Goal: Information Seeking & Learning: Compare options

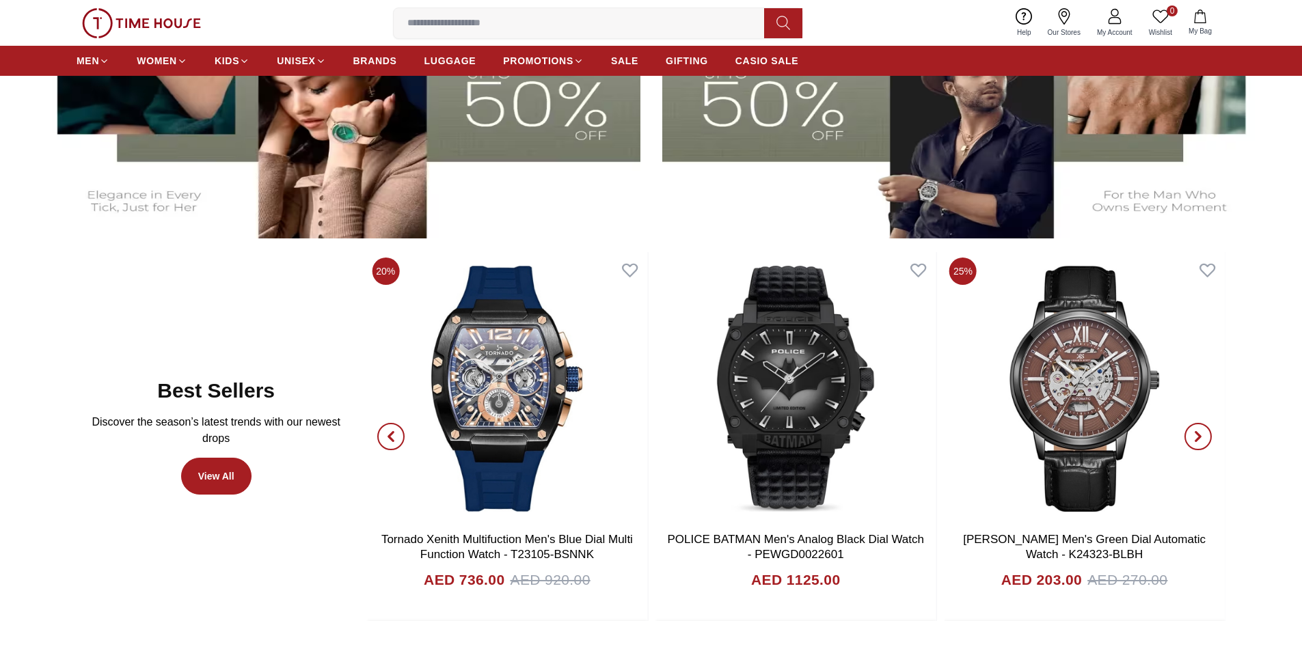
scroll to position [752, 0]
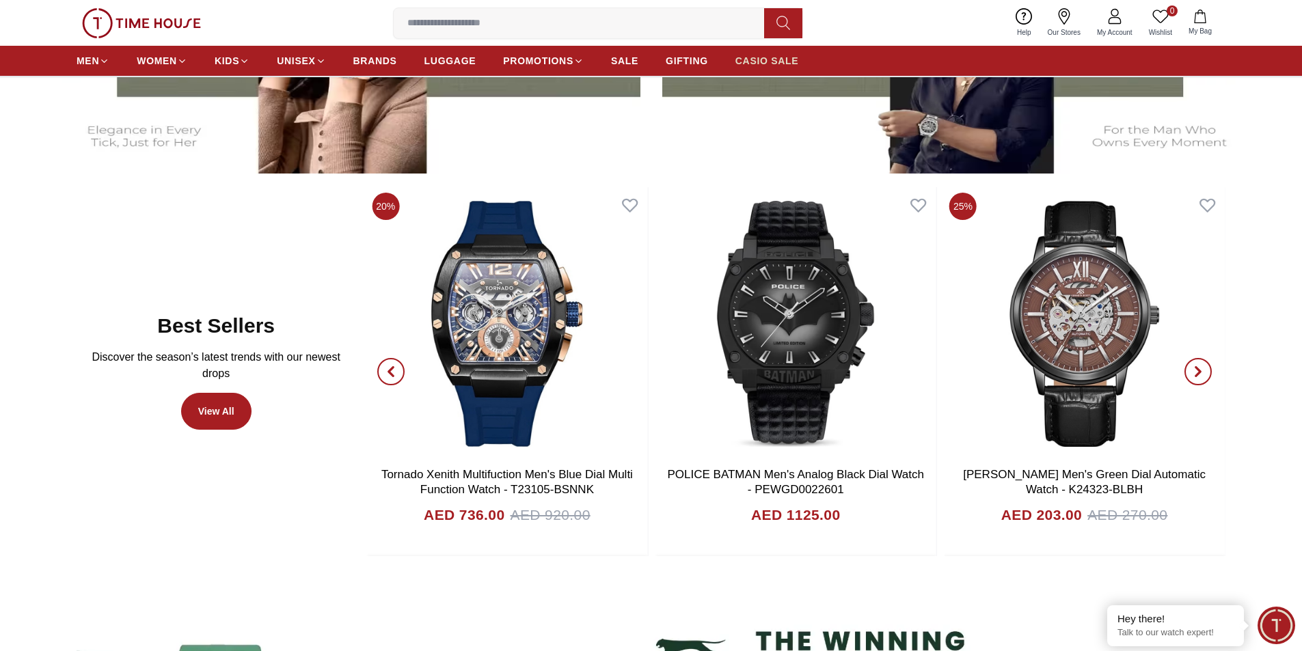
click at [776, 55] on span "CASIO SALE" at bounding box center [767, 61] width 64 height 14
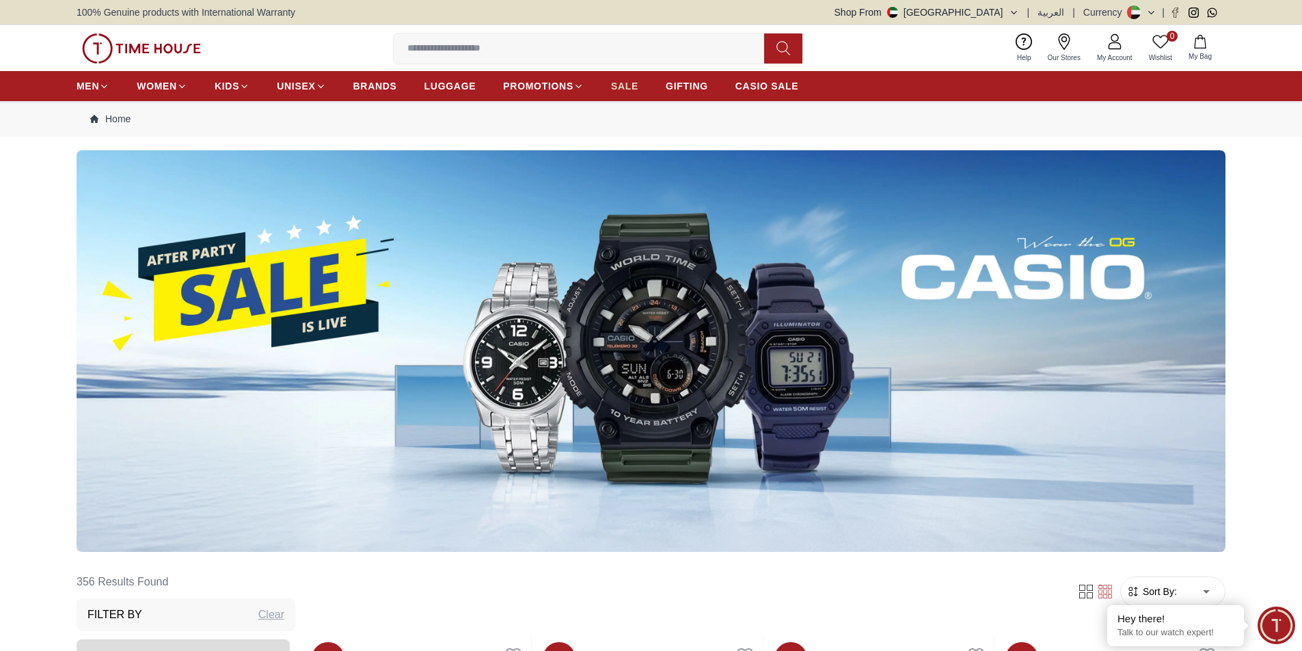
click at [637, 79] on span "SALE" at bounding box center [624, 86] width 27 height 14
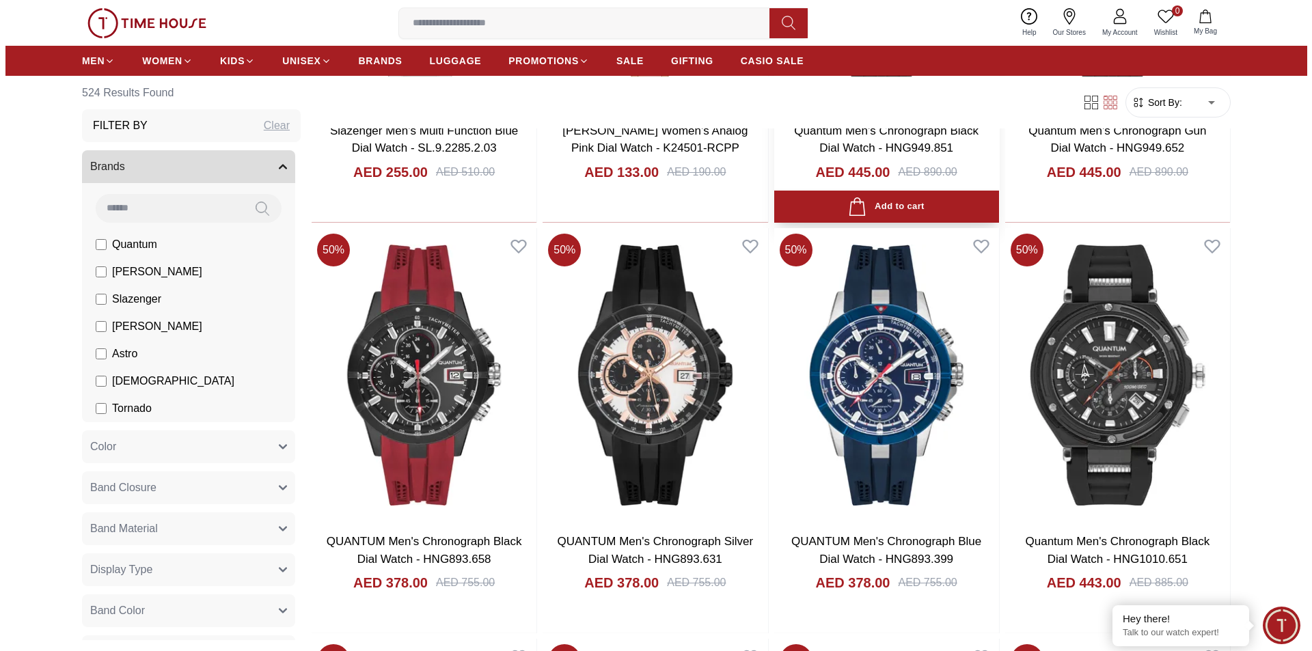
scroll to position [1230, 0]
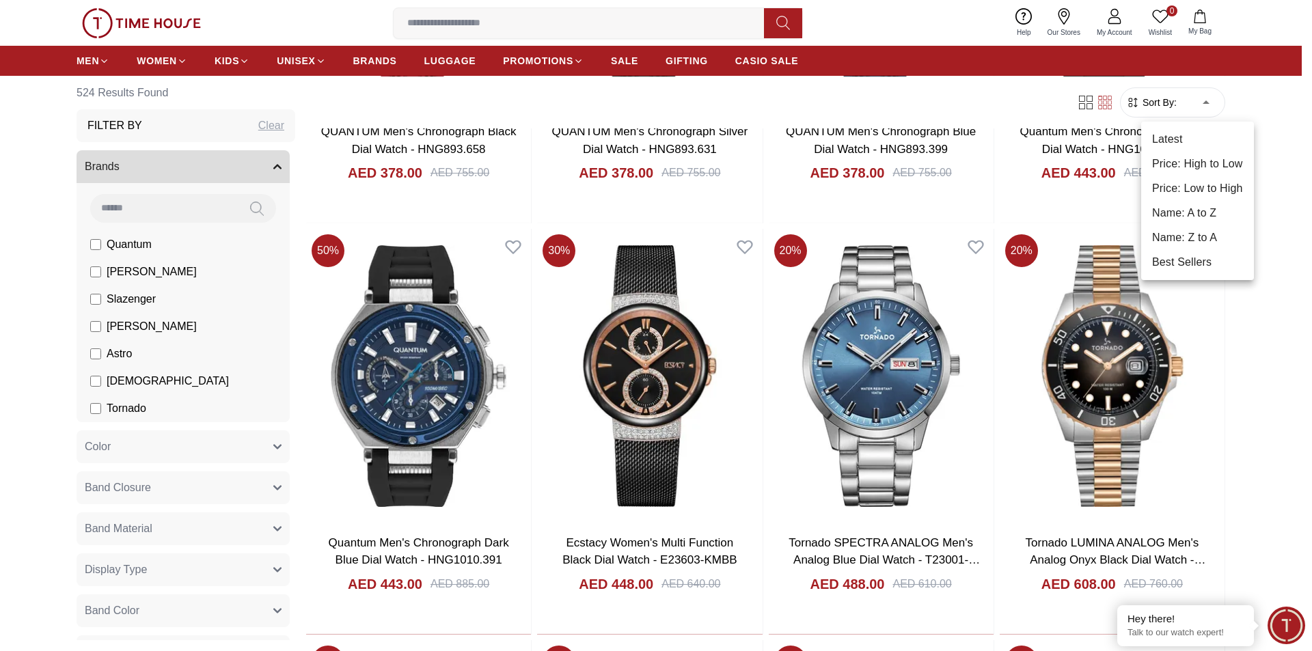
click at [1213, 101] on body "100% Genuine products with International Warranty Shop From UAE | العربية | Cur…" at bounding box center [656, 385] width 1312 height 3231
click at [1200, 190] on li "Price: Low to High" at bounding box center [1197, 188] width 113 height 25
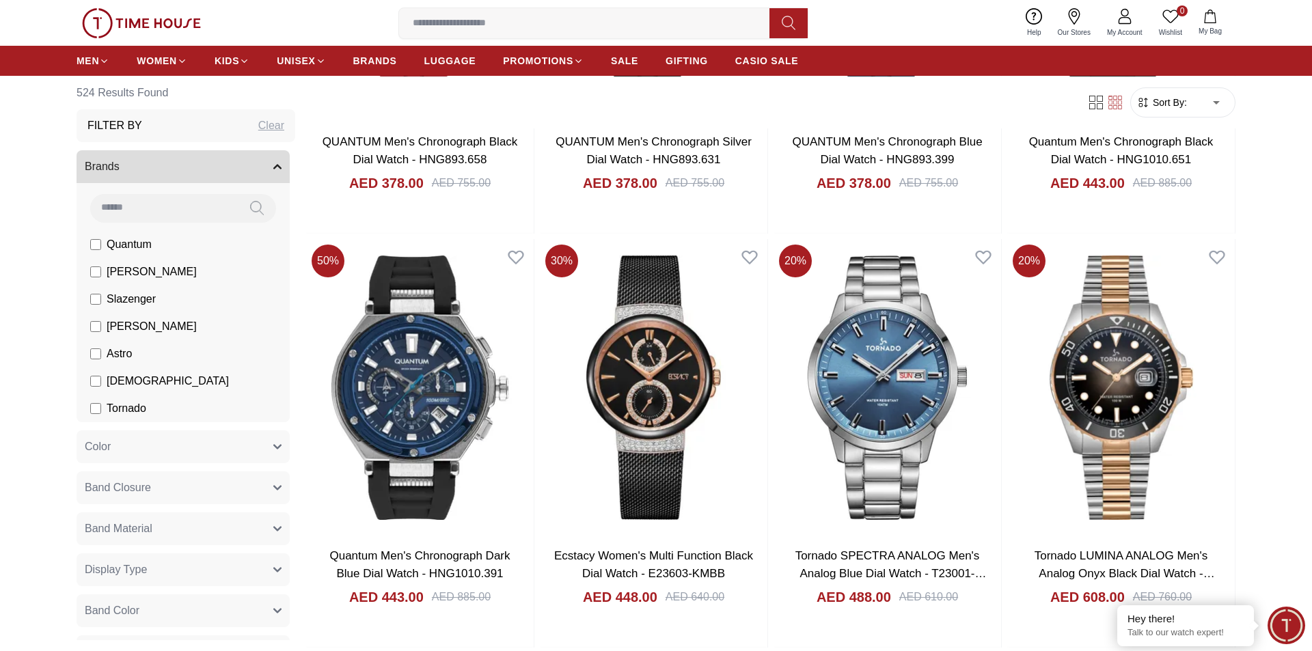
type input "*"
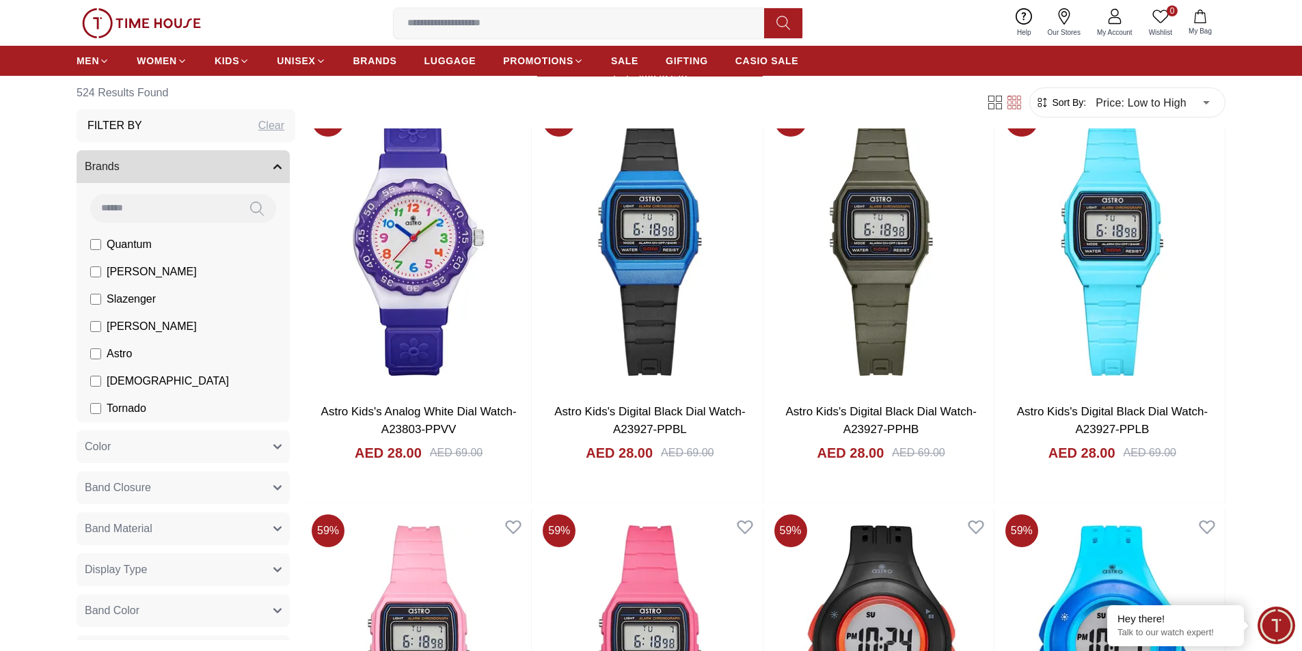
scroll to position [957, 0]
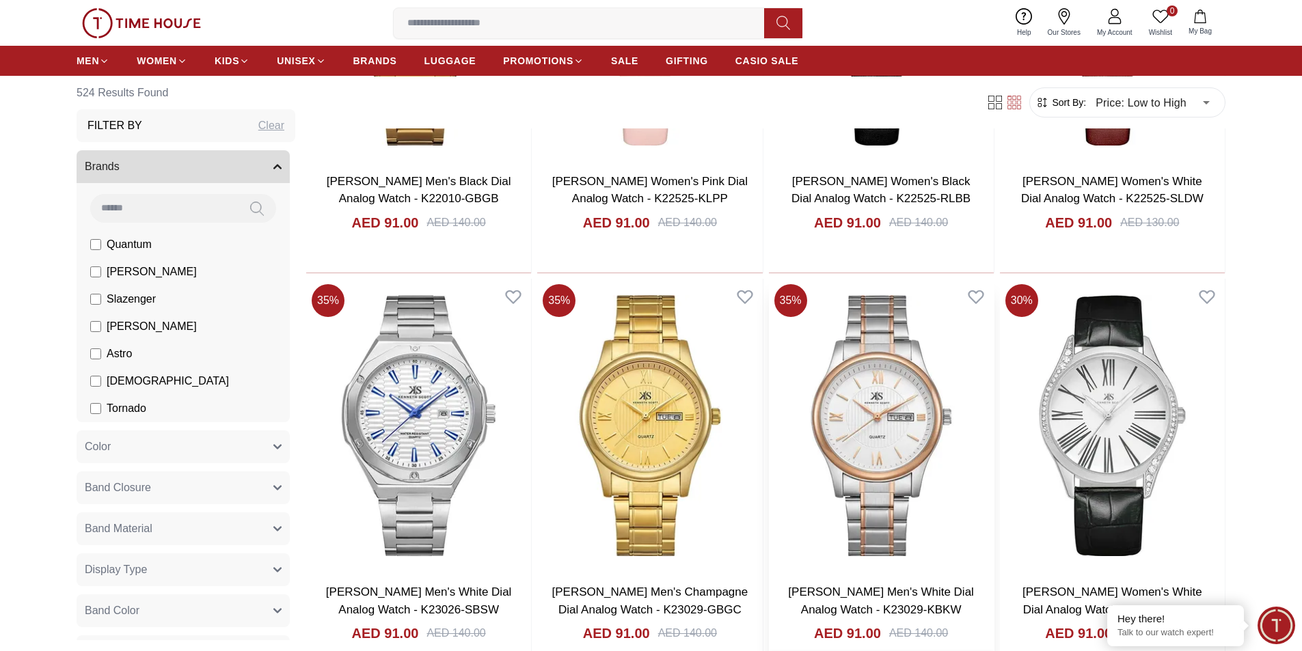
scroll to position [6560, 0]
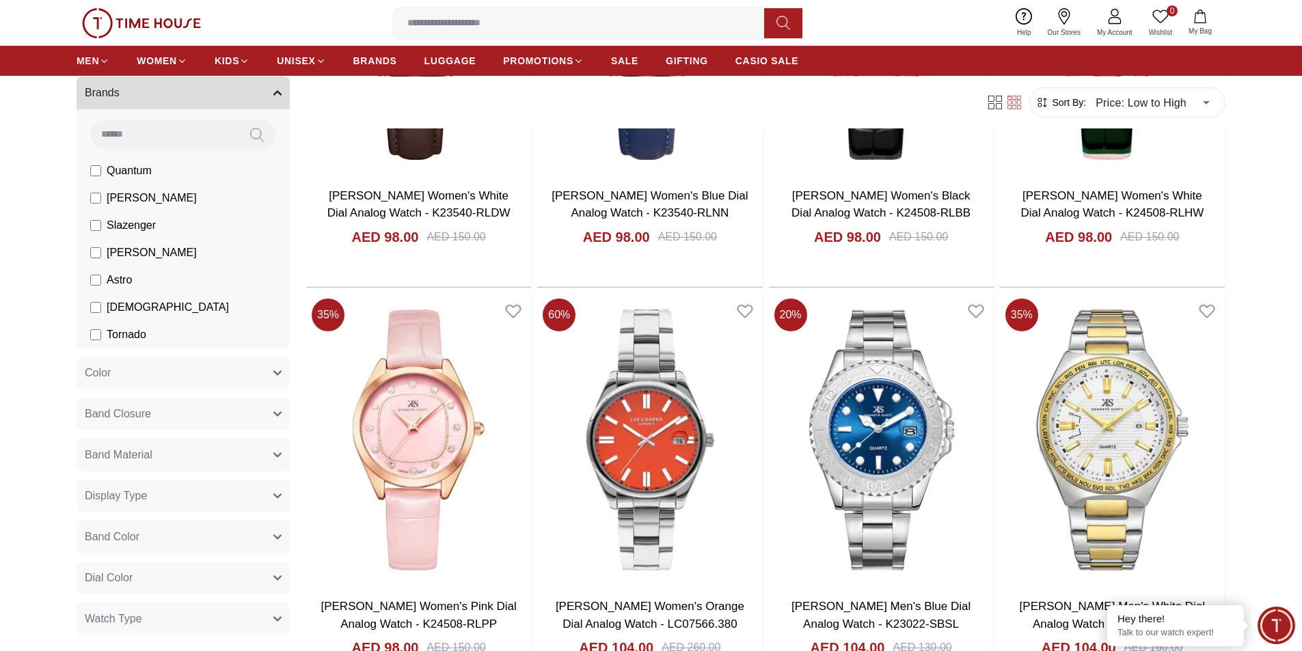
scroll to position [8006, 0]
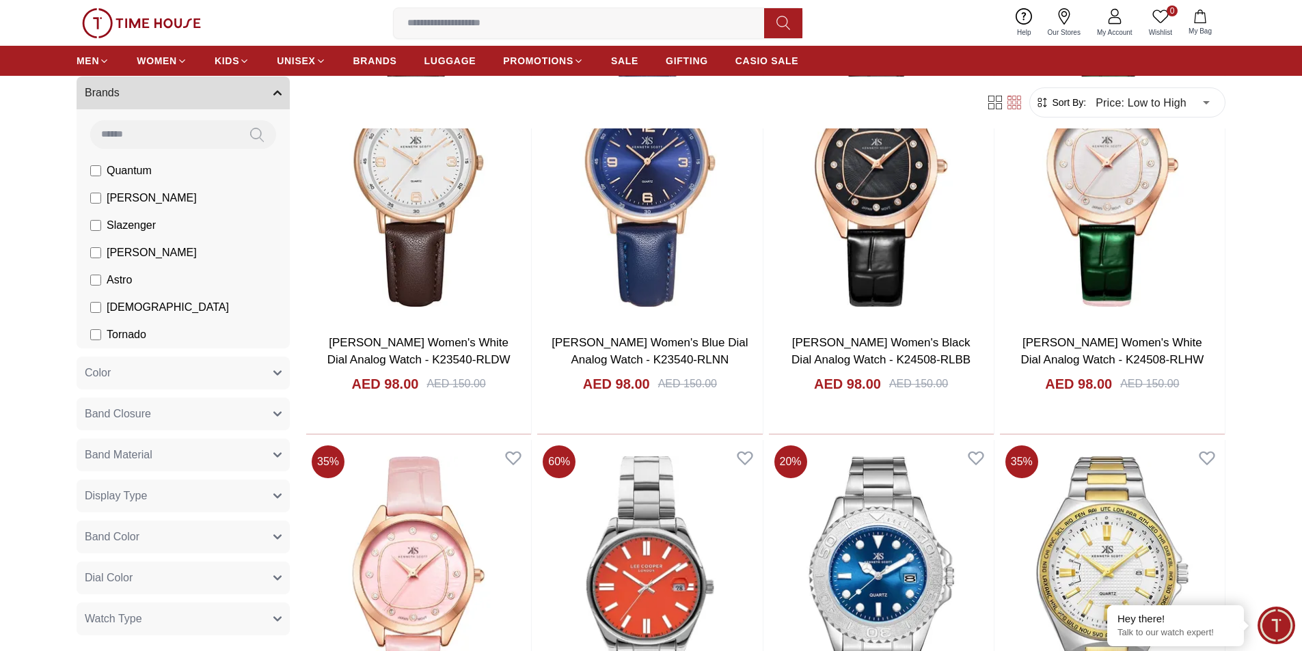
click at [478, 18] on input at bounding box center [584, 23] width 381 height 27
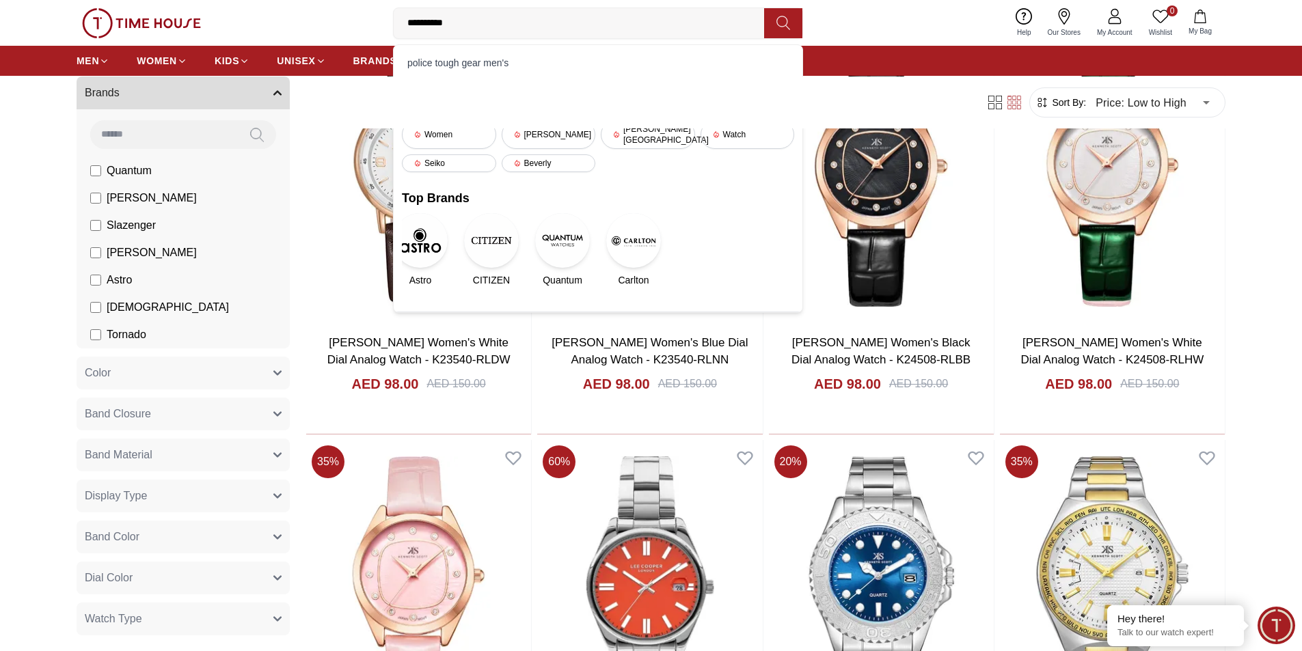
type input "**********"
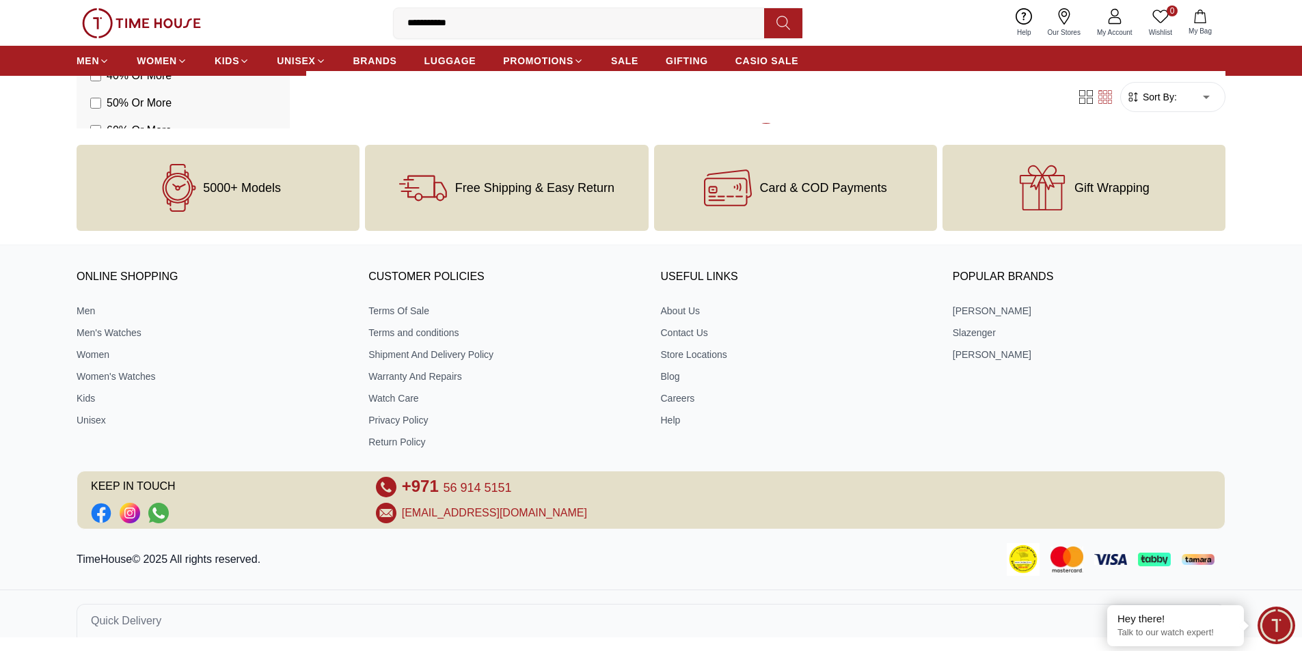
type input "******"
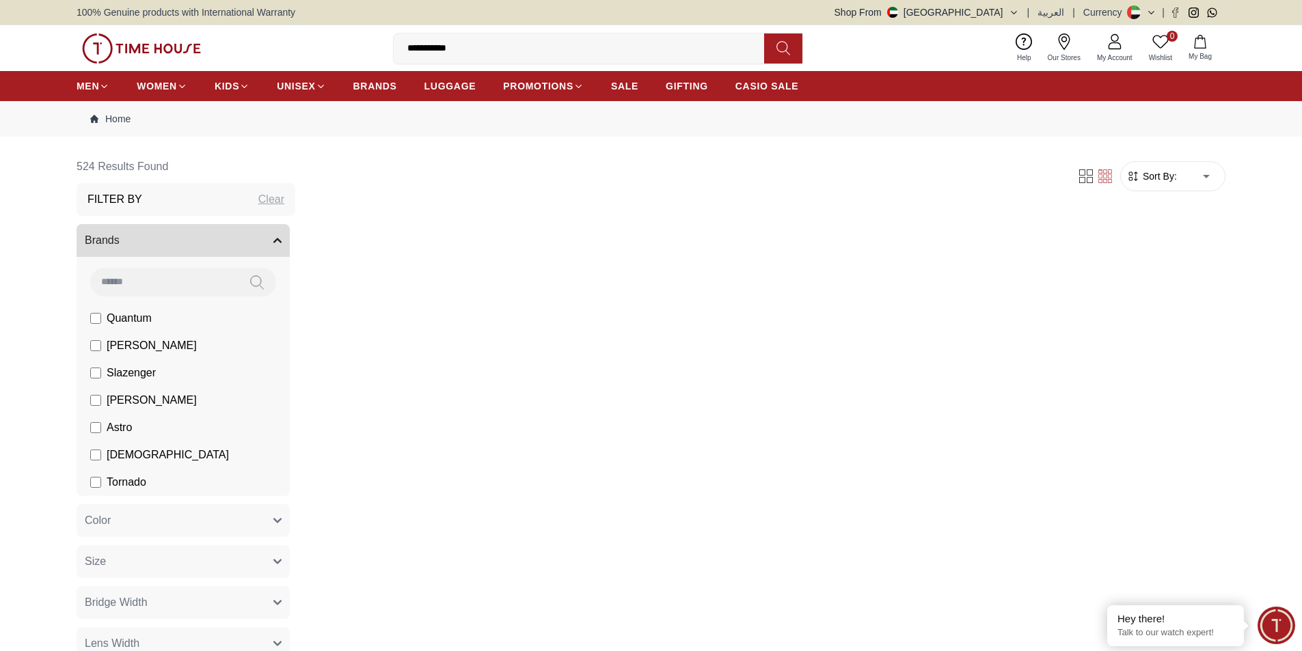
click at [405, 49] on input "**********" at bounding box center [584, 48] width 381 height 27
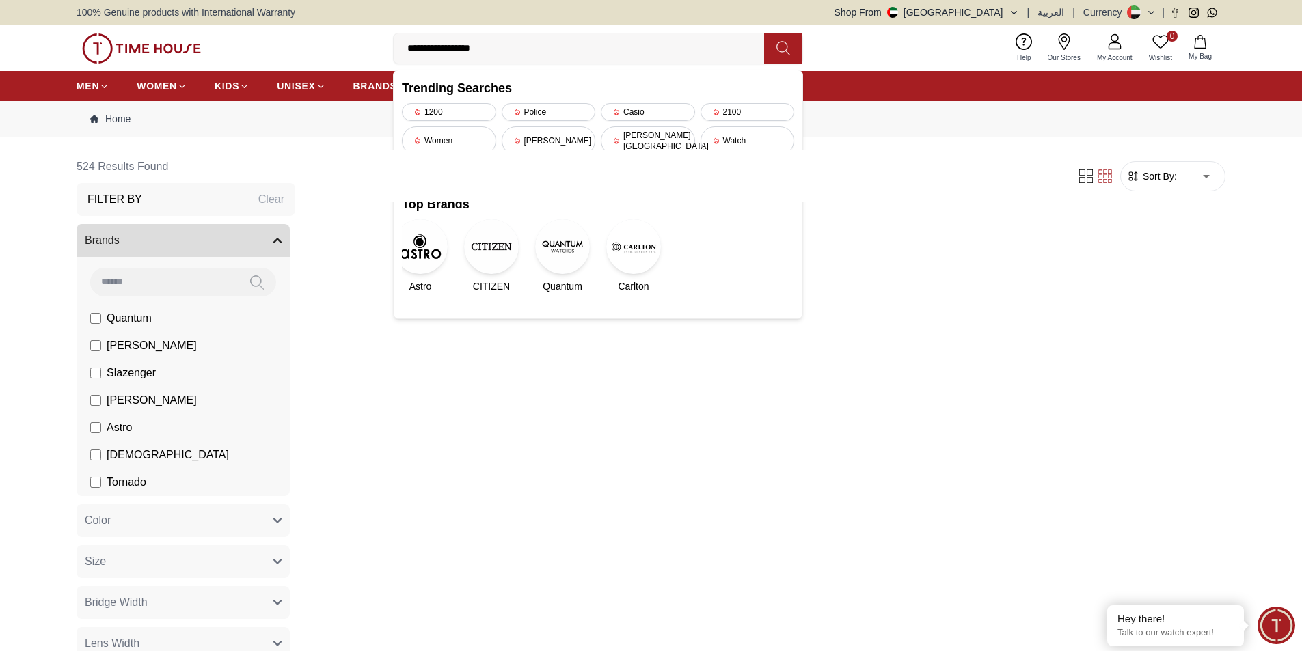
type input "**********"
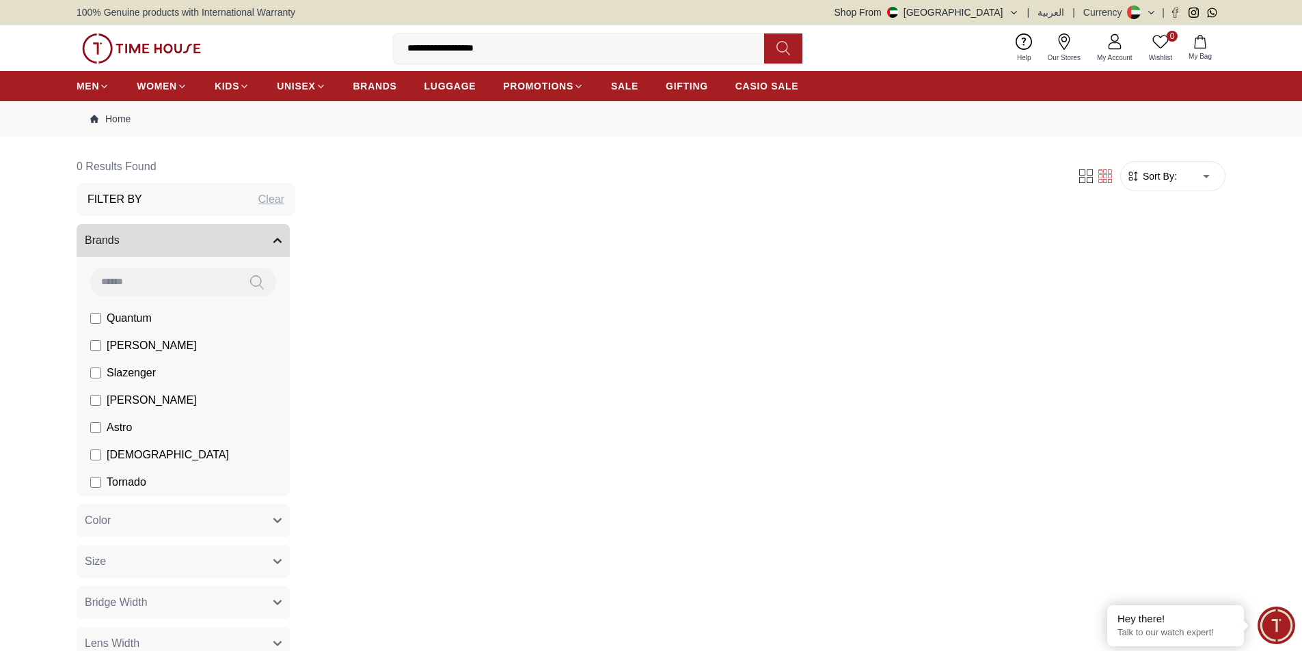
click at [782, 45] on icon at bounding box center [783, 48] width 14 height 16
click at [258, 204] on div "Clear" at bounding box center [271, 199] width 26 height 16
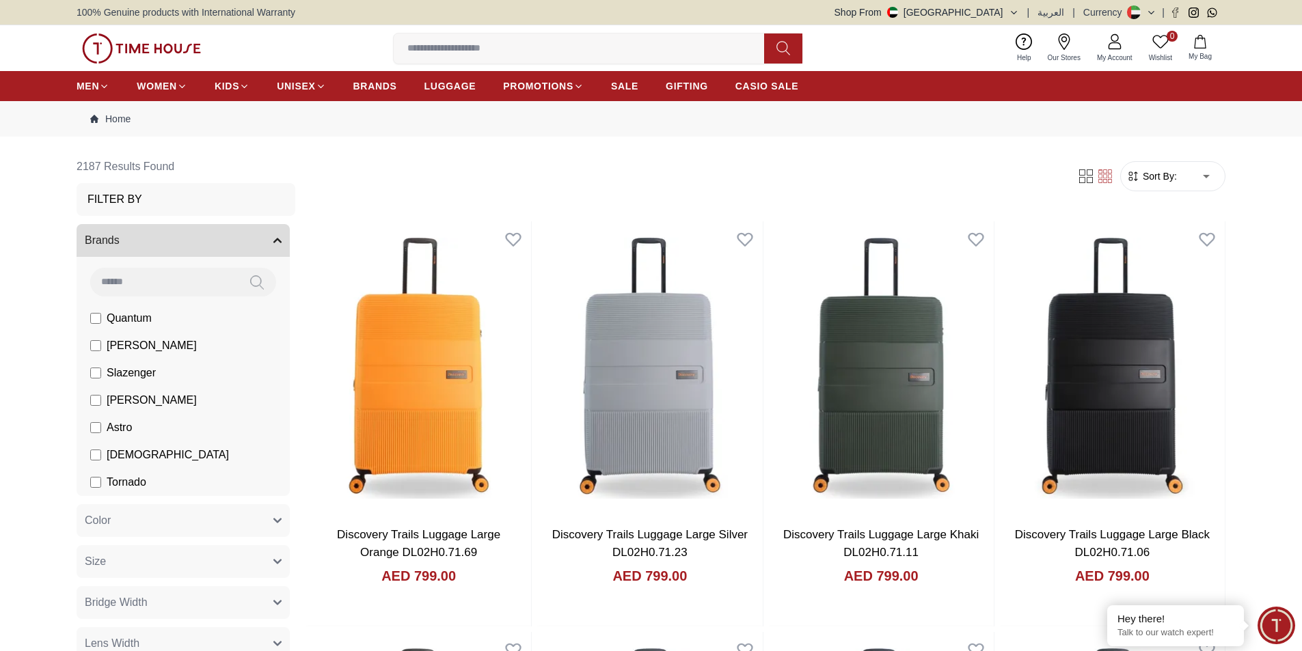
click at [480, 44] on input at bounding box center [584, 48] width 381 height 27
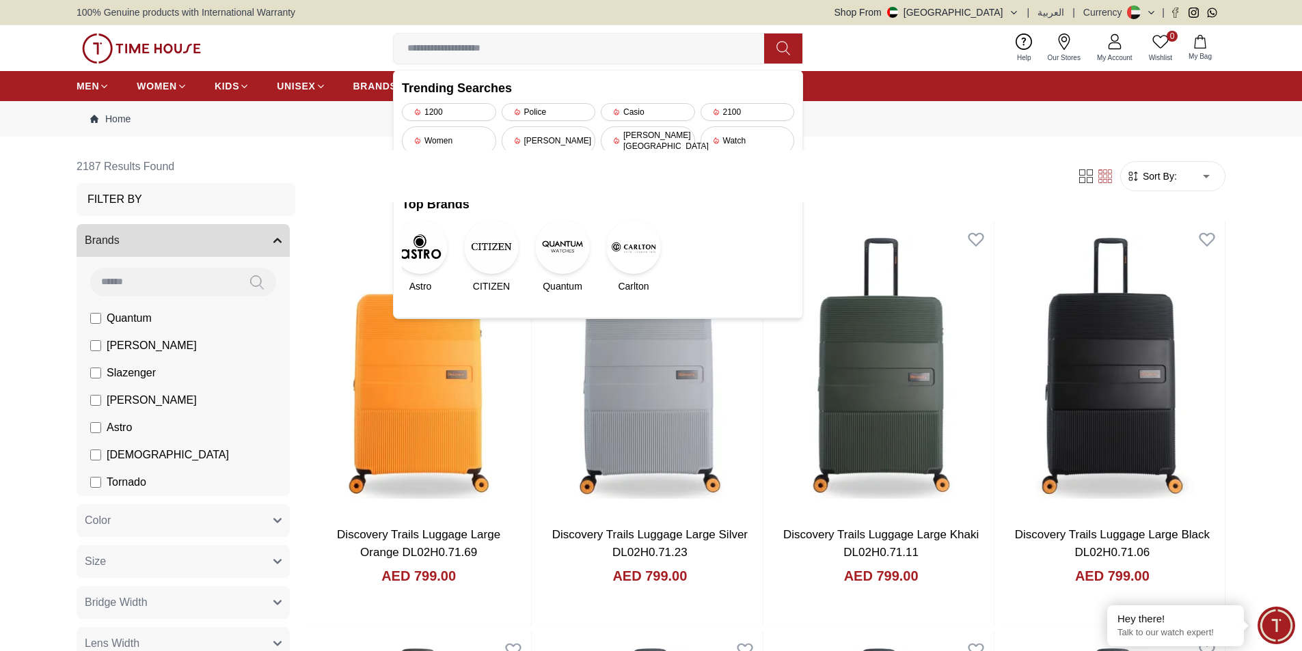
click at [373, 166] on div "Filter Sort By: ​ ****** ​" at bounding box center [765, 176] width 919 height 52
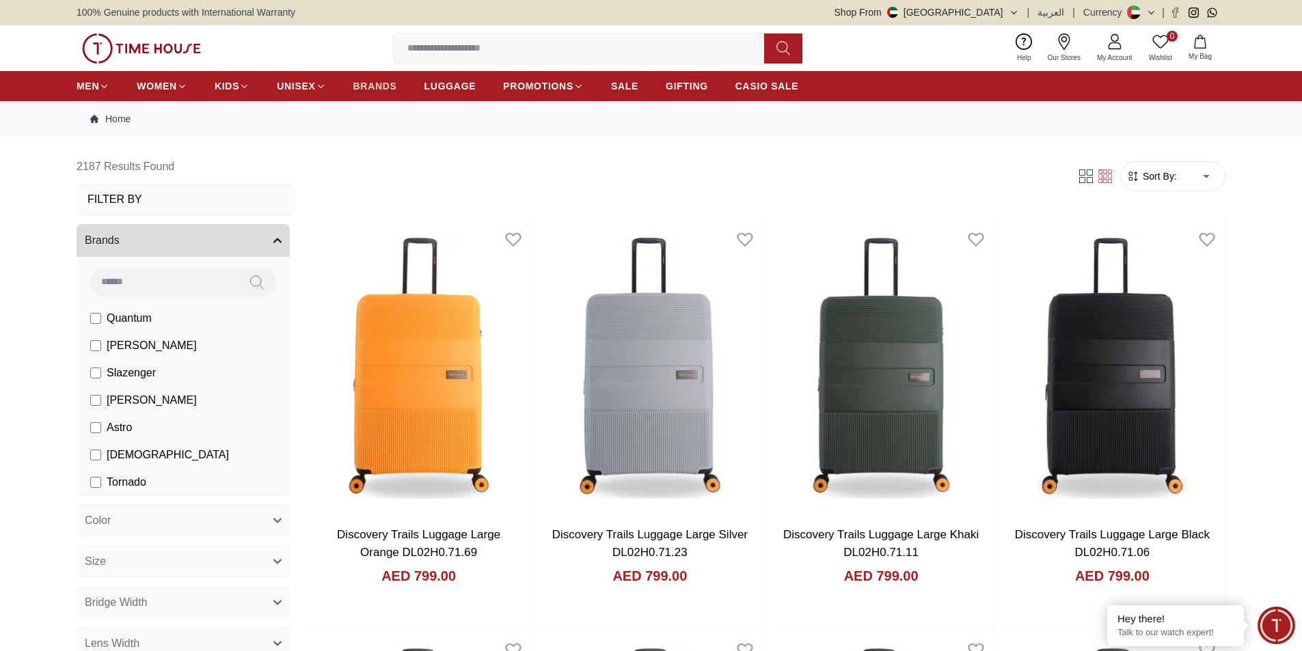
click at [386, 90] on span "BRANDS" at bounding box center [375, 86] width 44 height 14
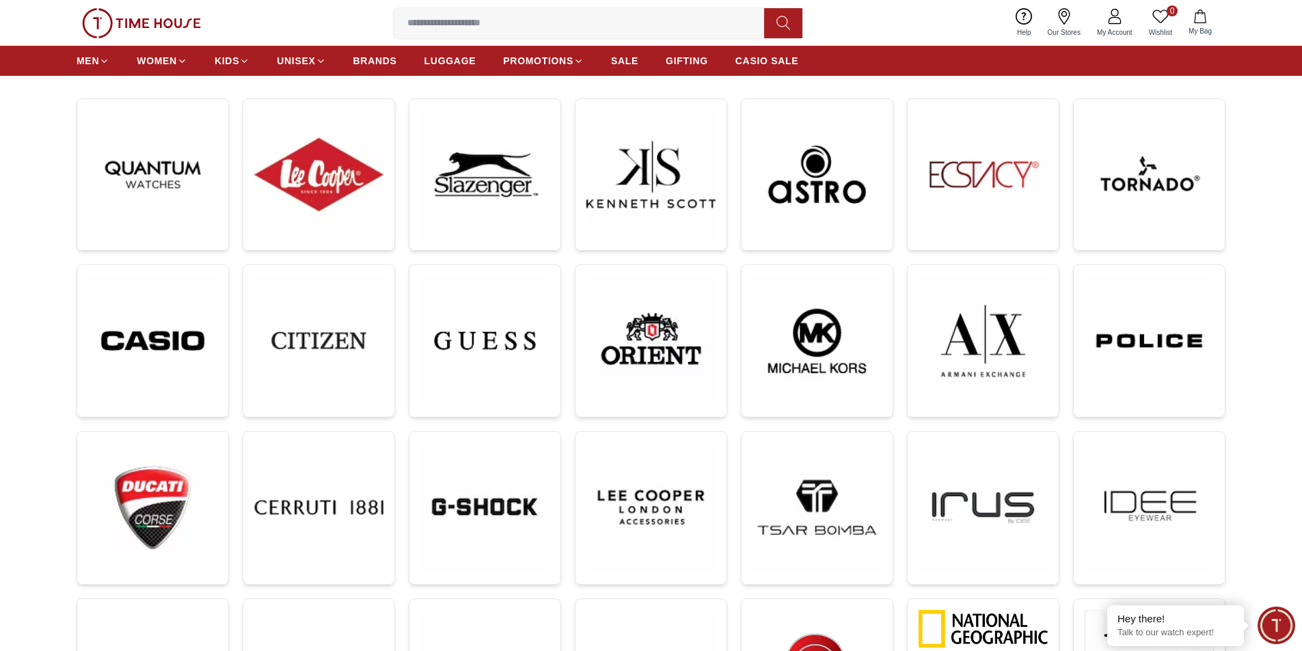
scroll to position [68, 0]
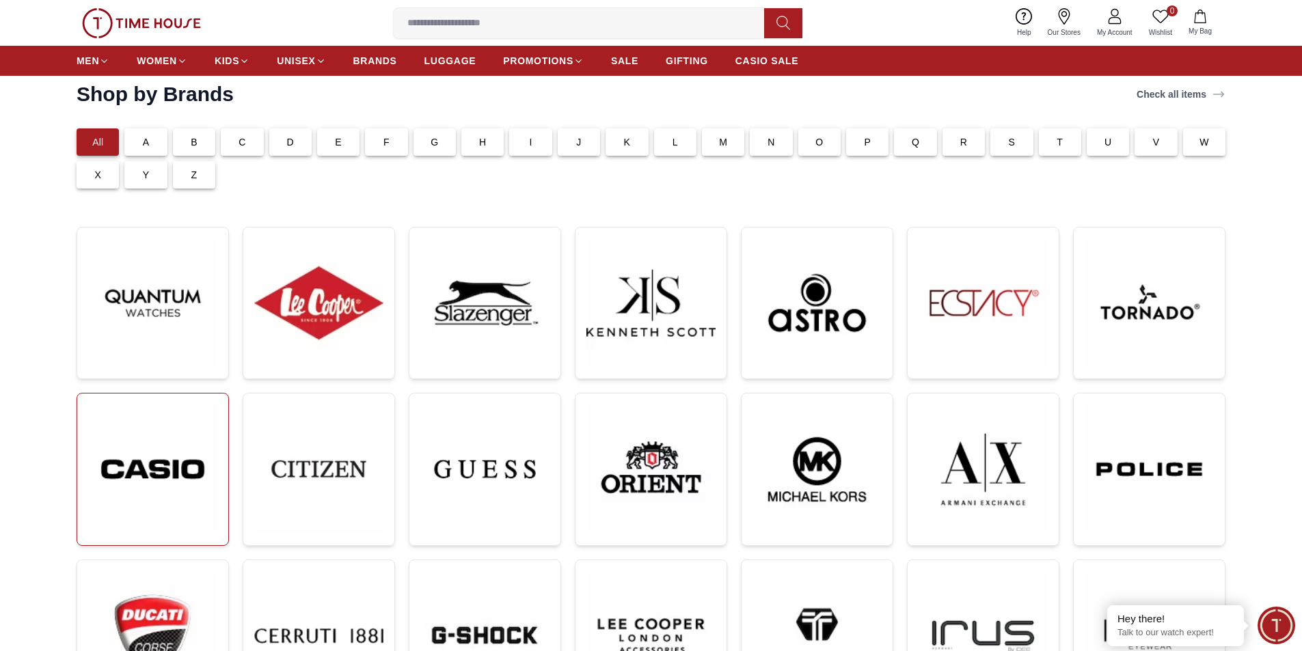
click at [119, 452] on img at bounding box center [152, 470] width 129 height 130
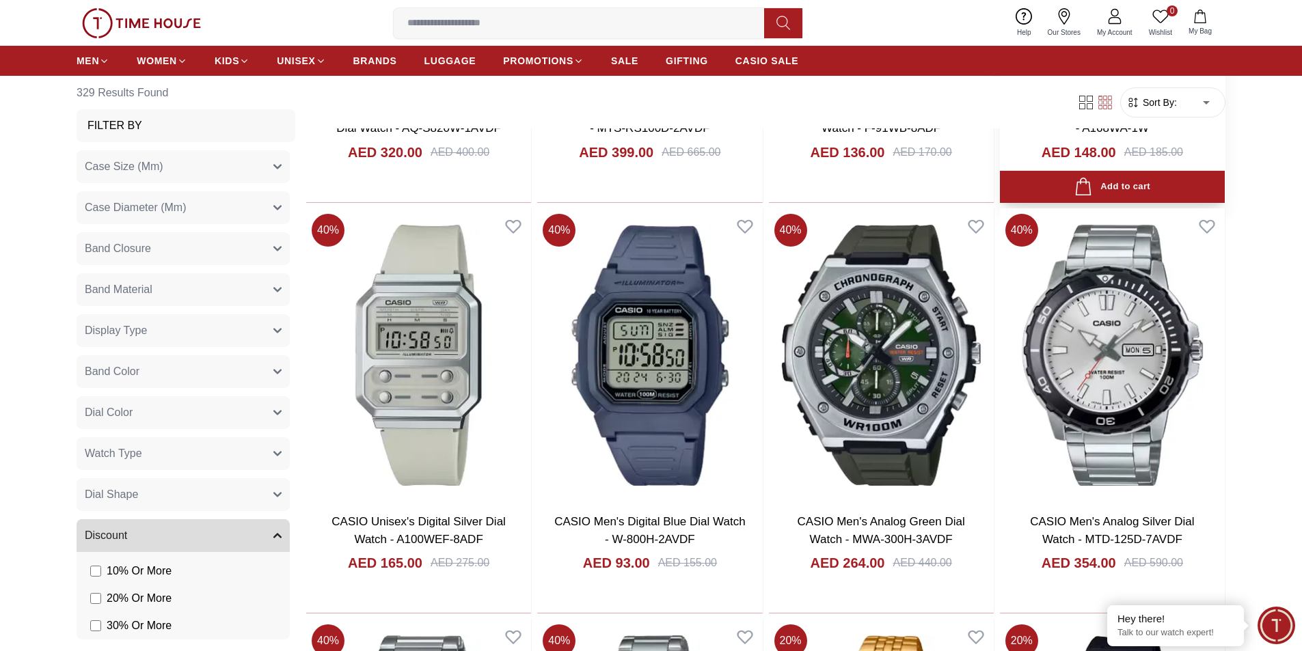
scroll to position [1503, 0]
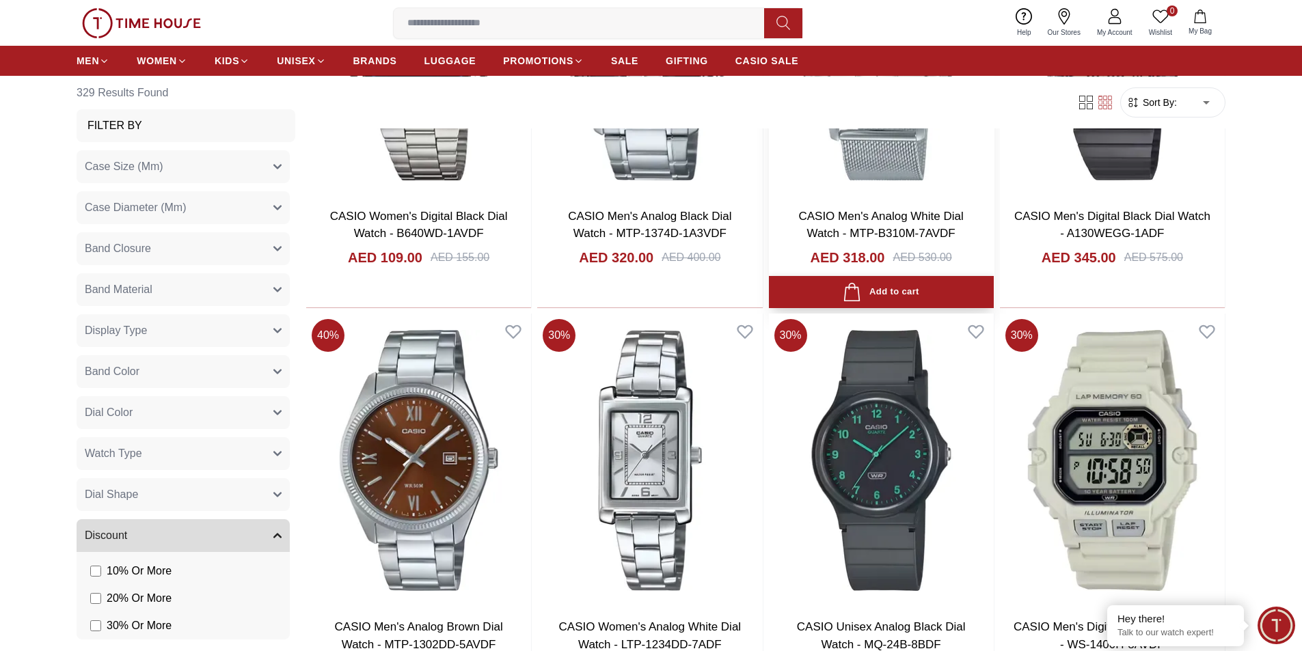
scroll to position [2665, 0]
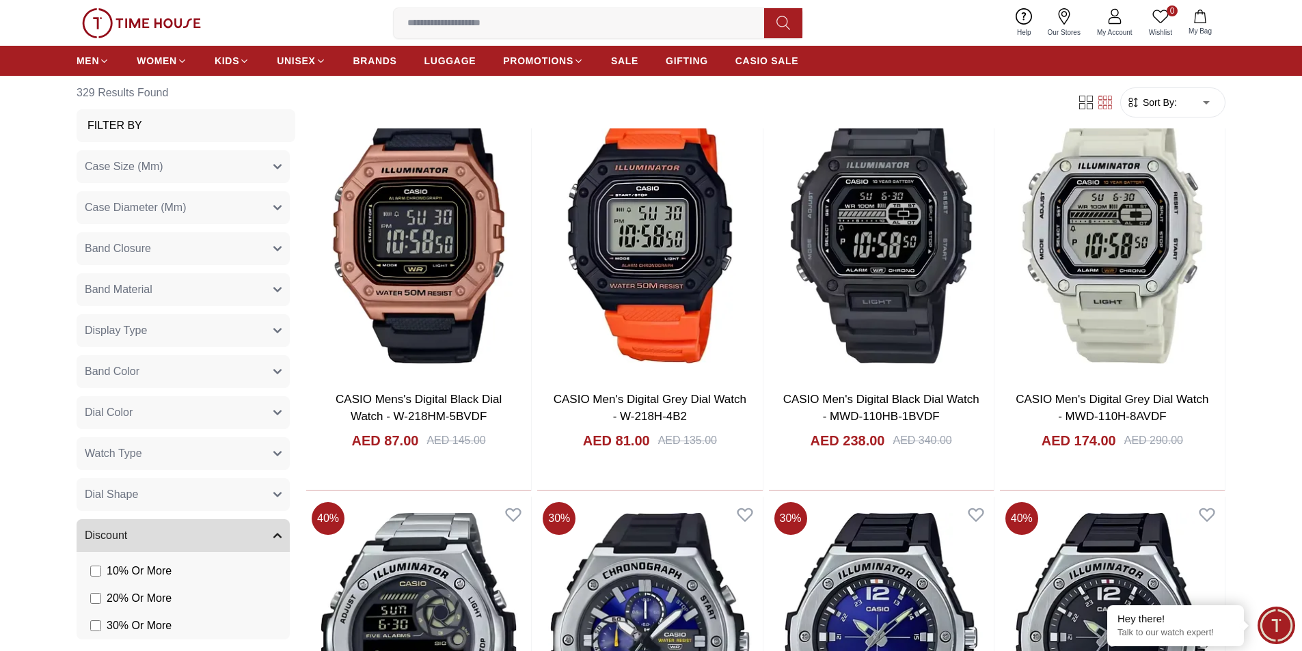
scroll to position [6889, 0]
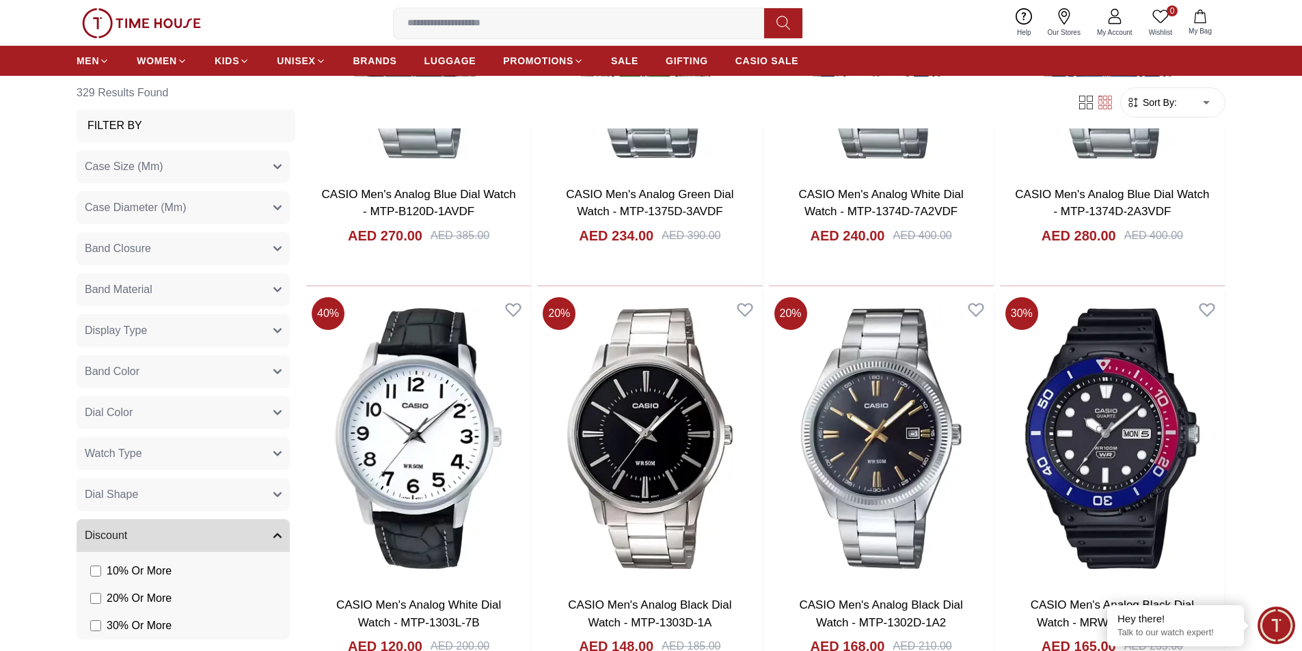
scroll to position [10579, 0]
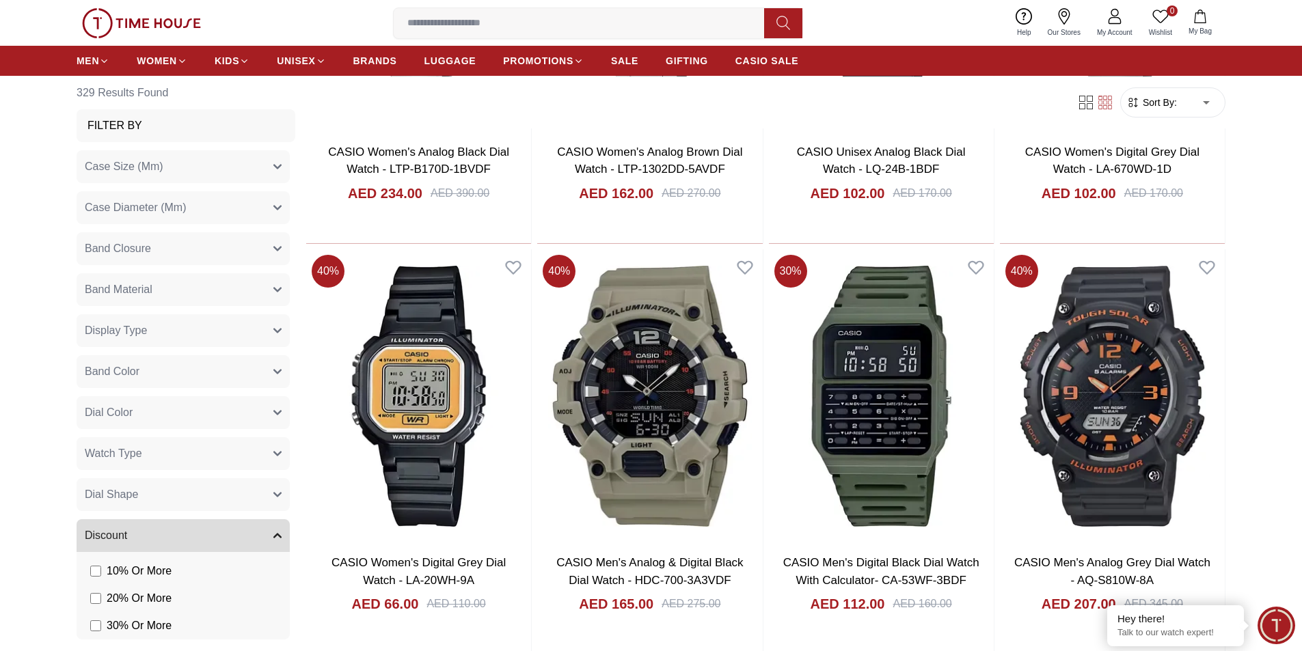
scroll to position [12834, 0]
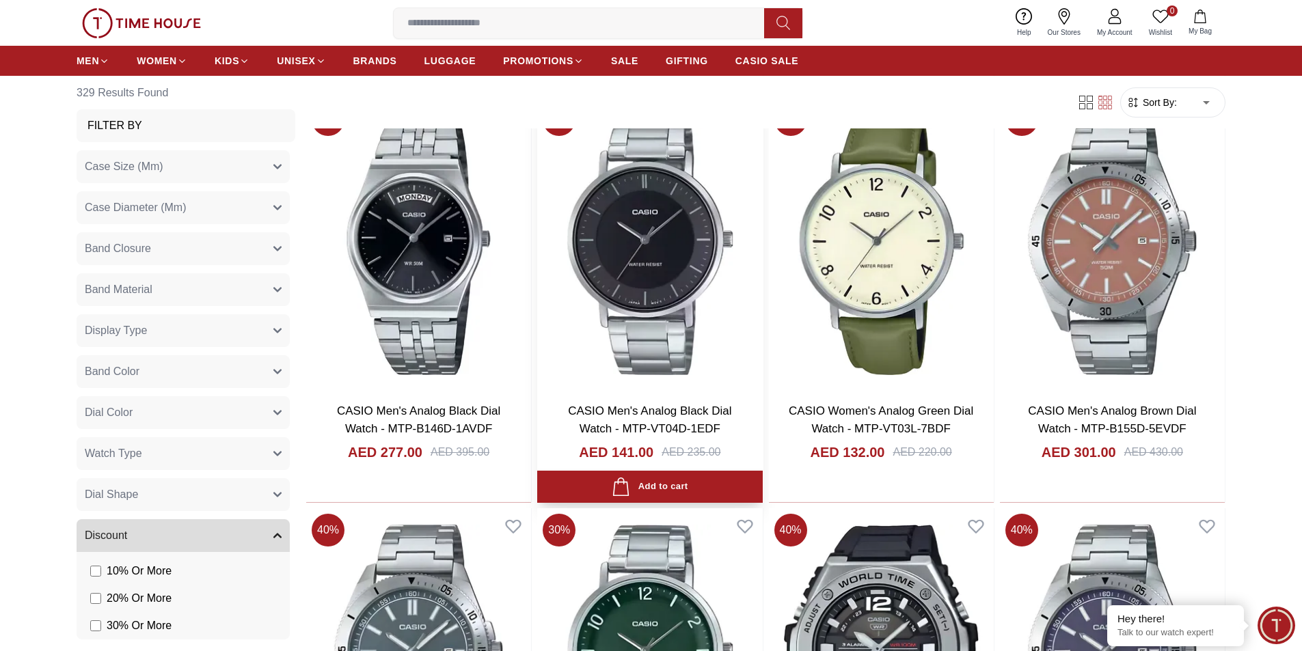
scroll to position [15567, 0]
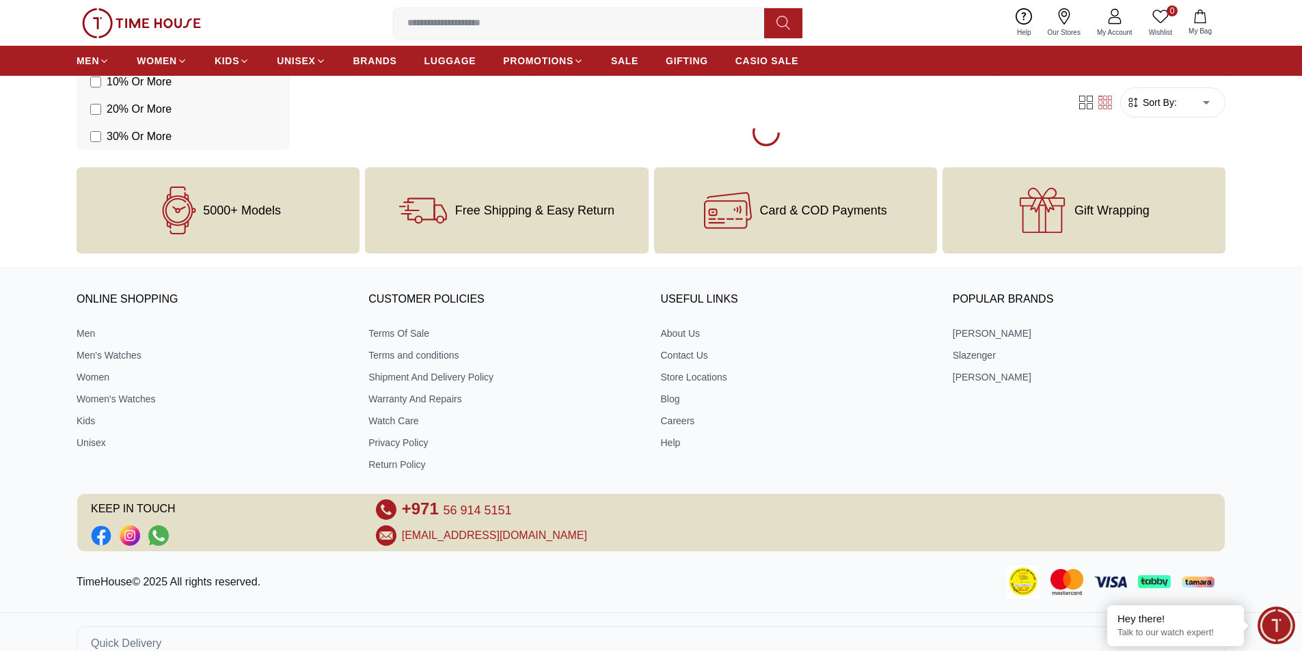
scroll to position [17164, 0]
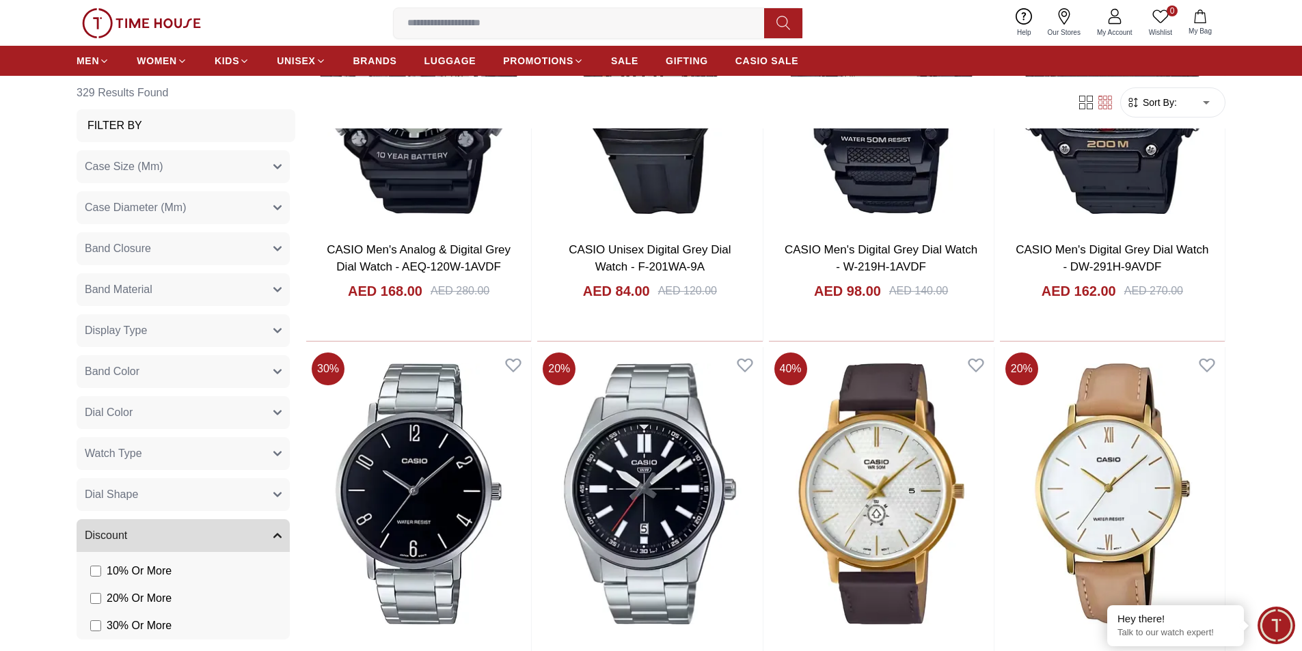
scroll to position [19216, 0]
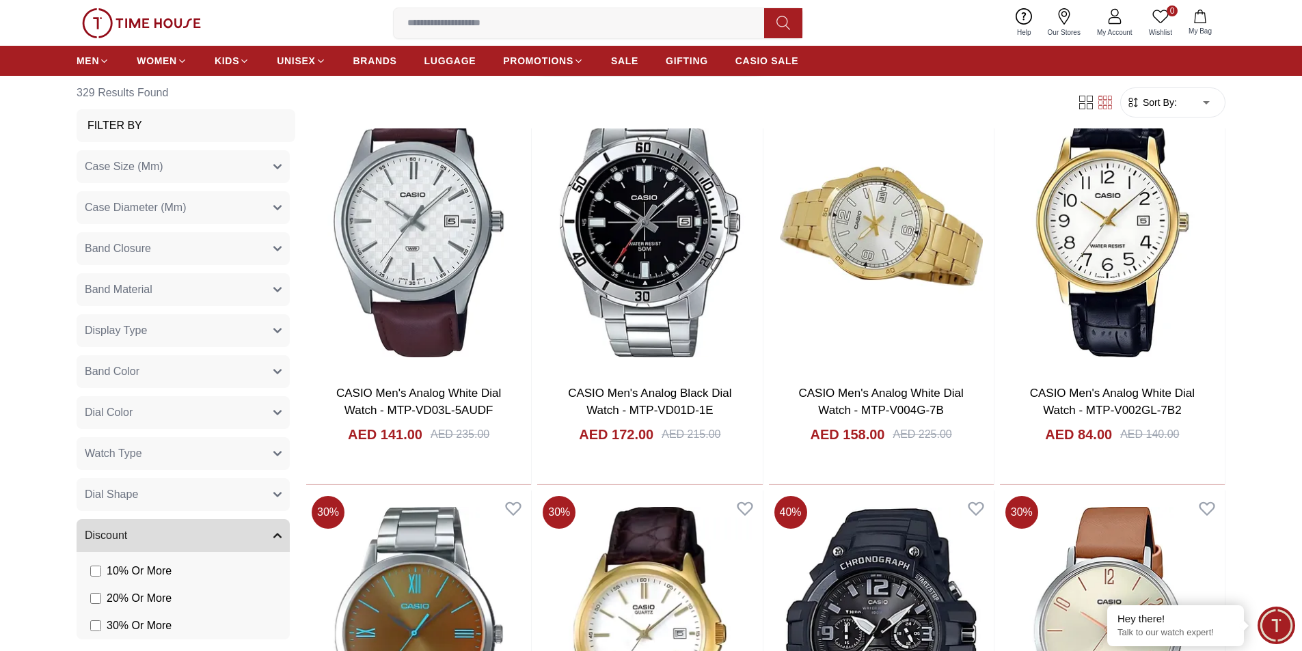
scroll to position [22914, 0]
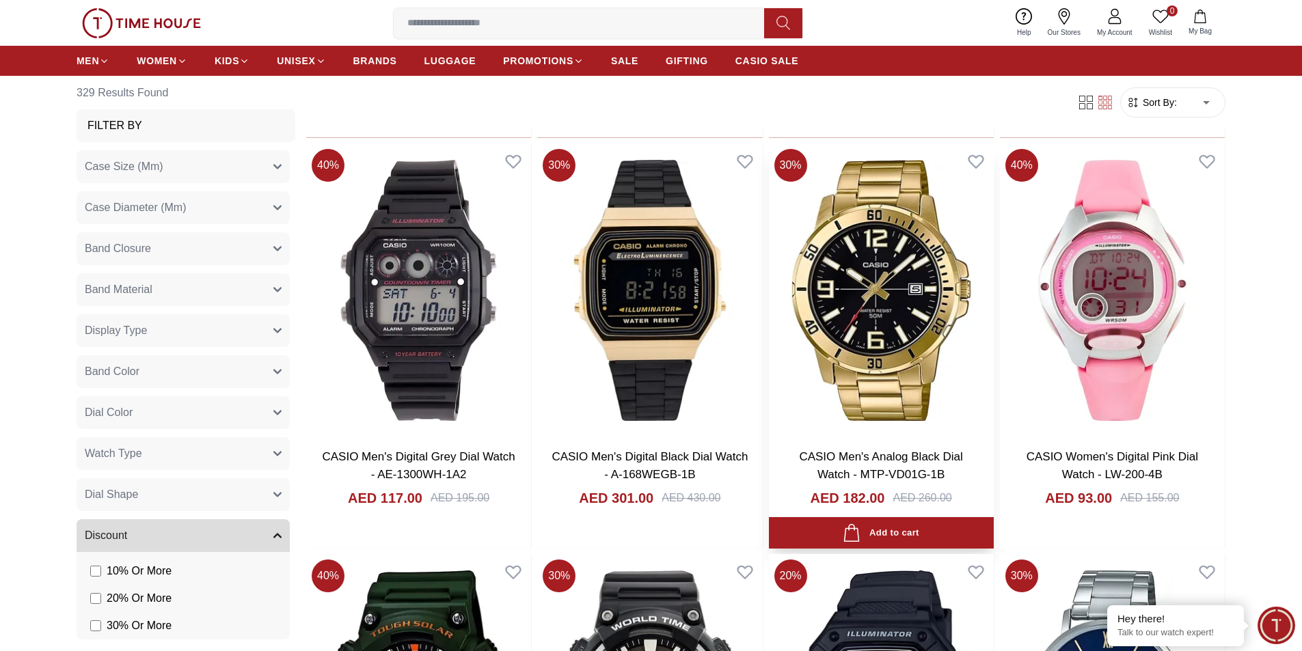
scroll to position [29962, 0]
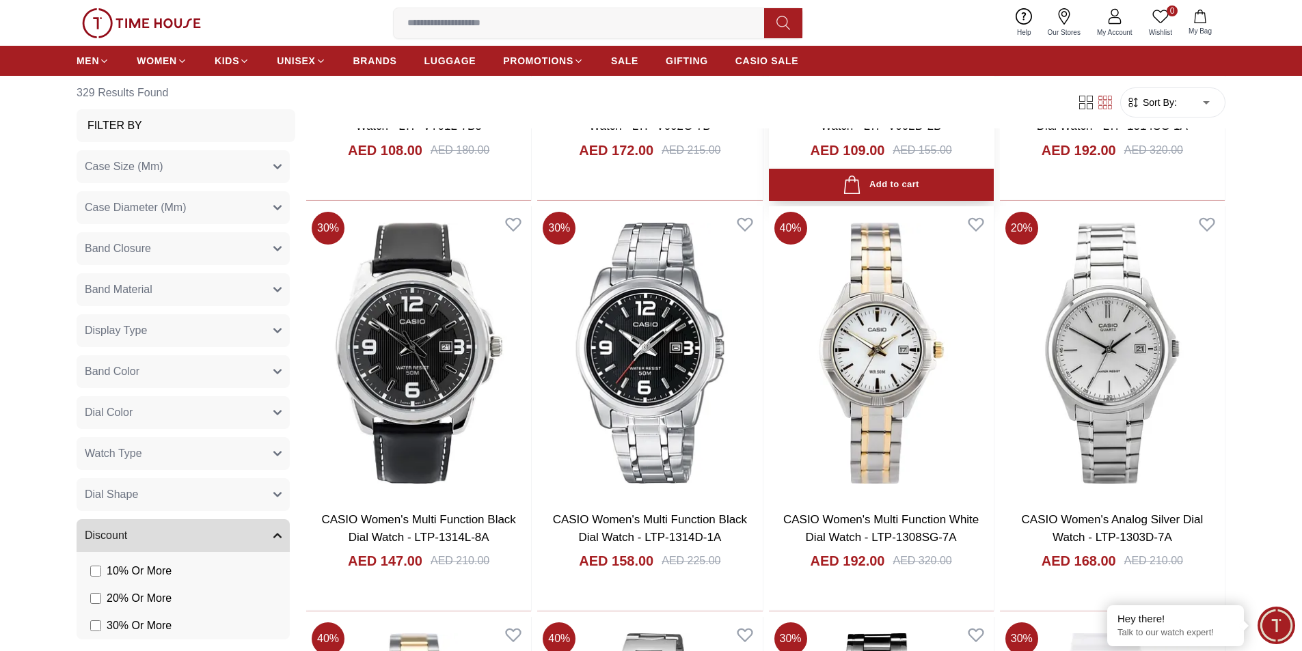
scroll to position [32354, 0]
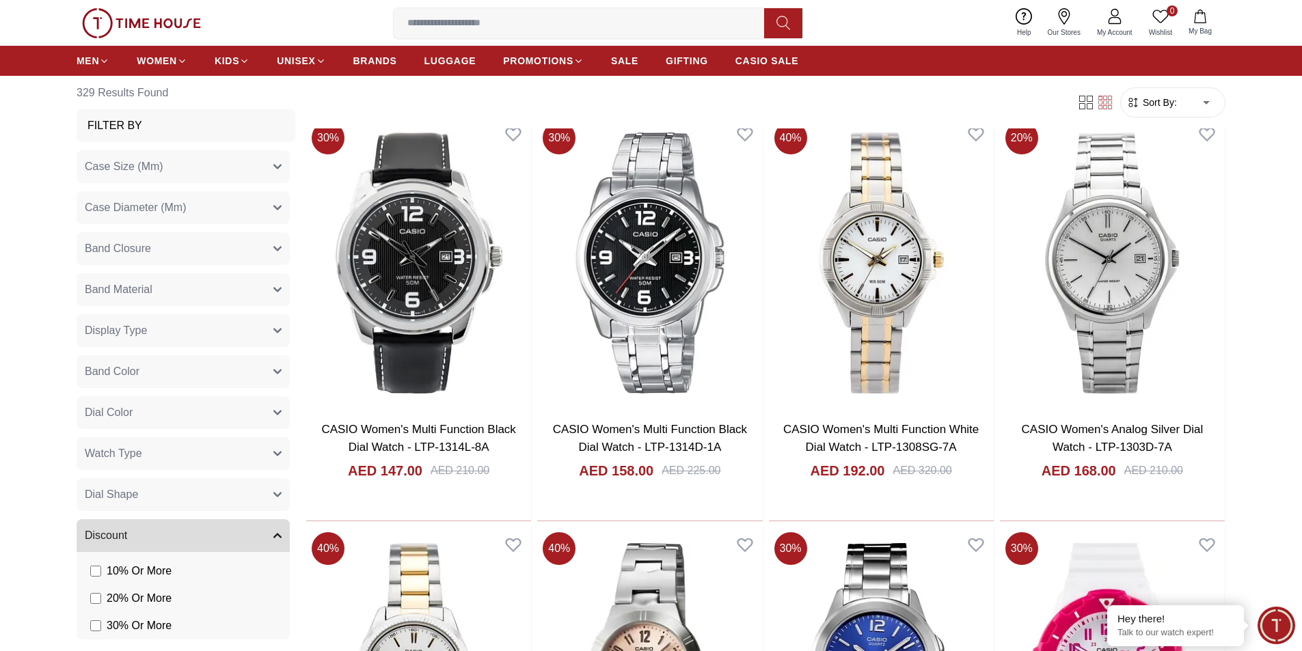
click at [429, 12] on input at bounding box center [584, 23] width 381 height 27
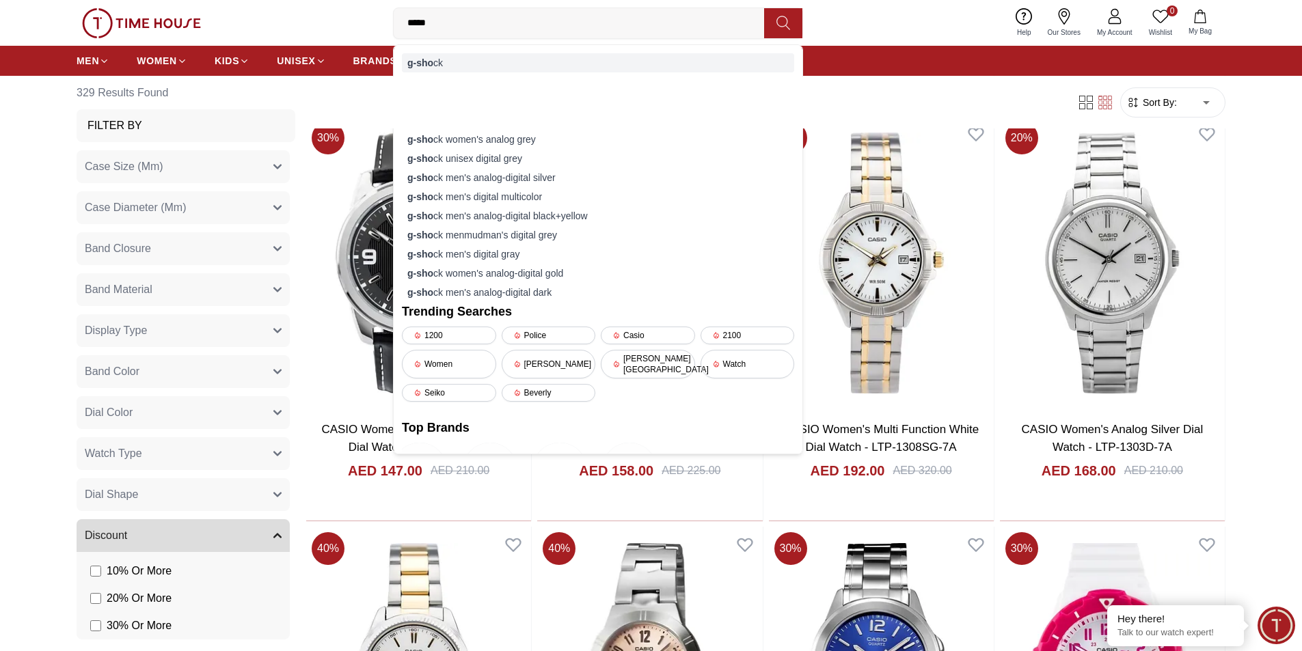
type input "*****"
click at [437, 66] on div "g-sho ck" at bounding box center [598, 62] width 392 height 19
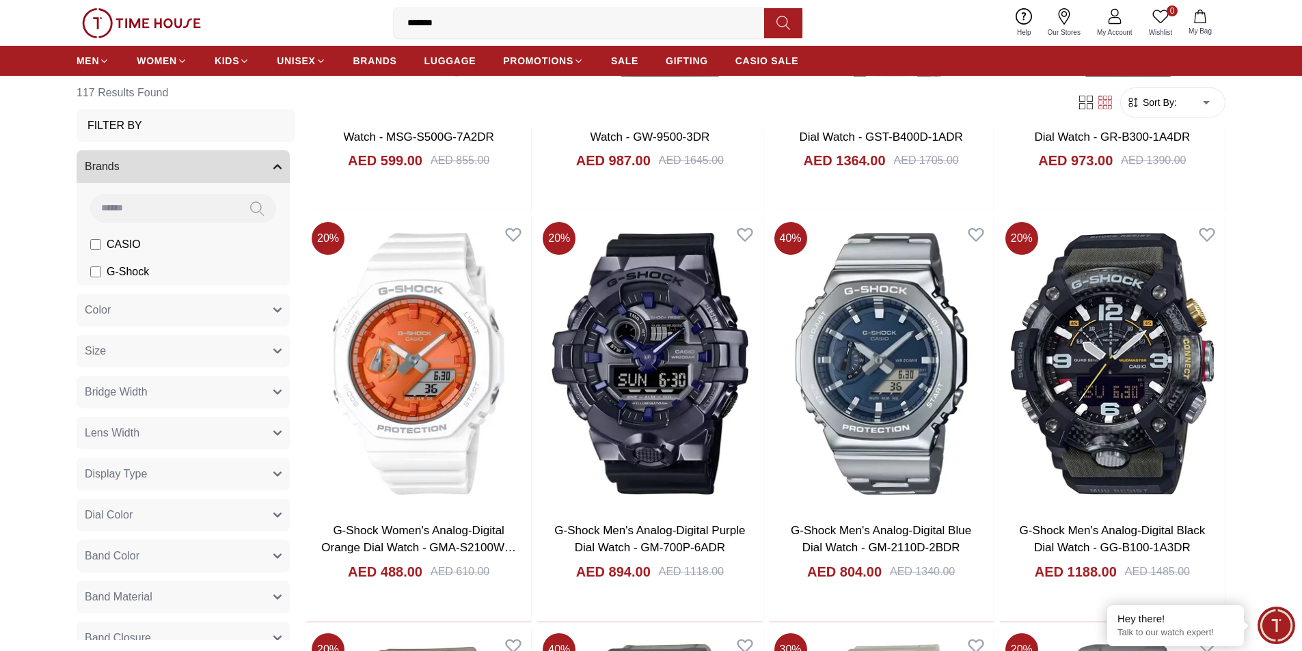
scroll to position [1298, 0]
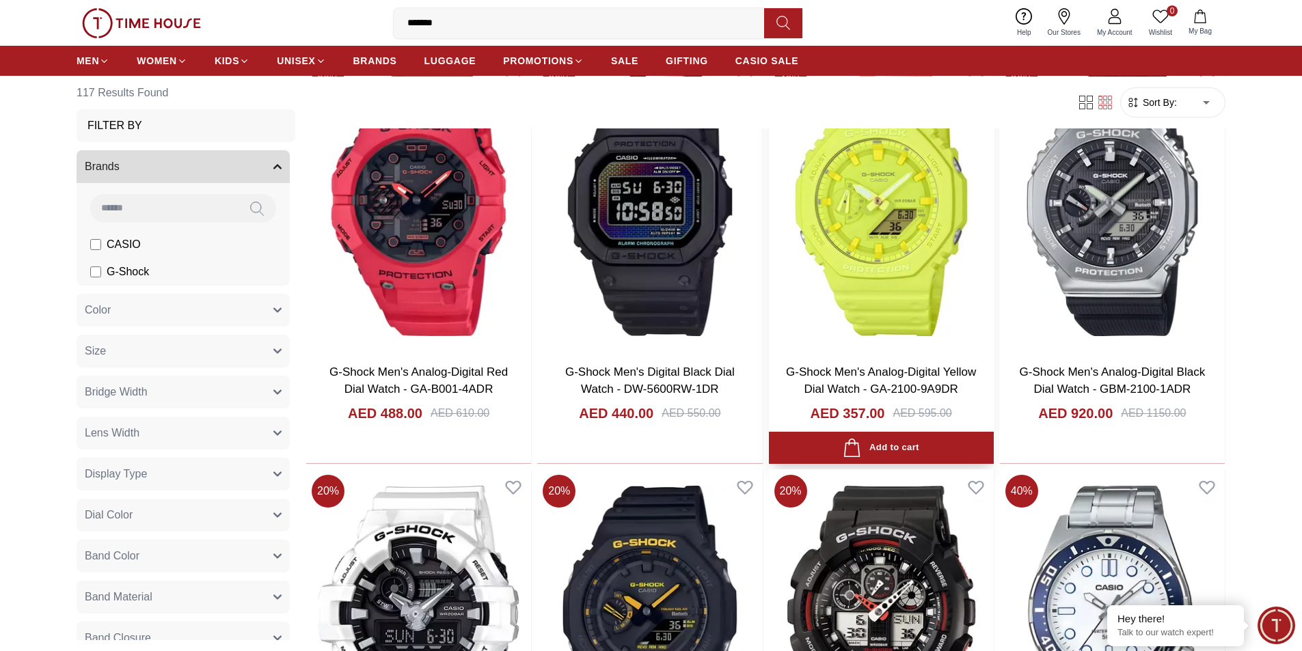
scroll to position [3007, 0]
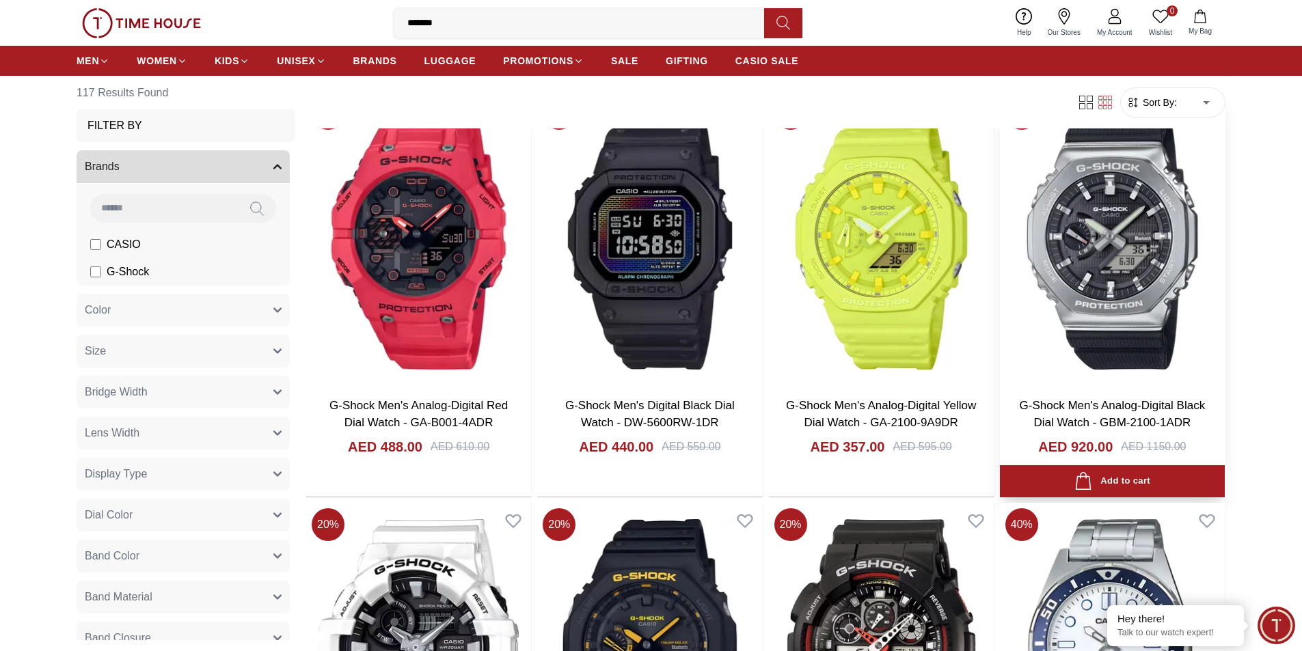
click at [1077, 230] on img at bounding box center [1112, 239] width 225 height 294
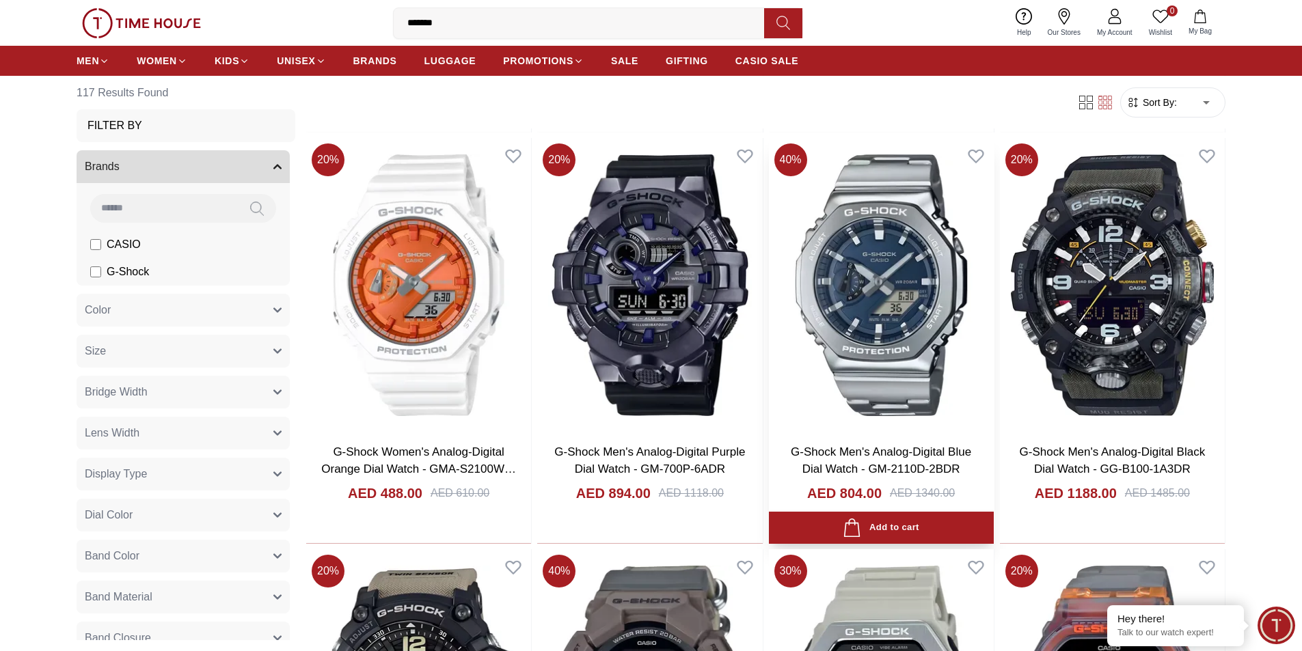
scroll to position [1214, 0]
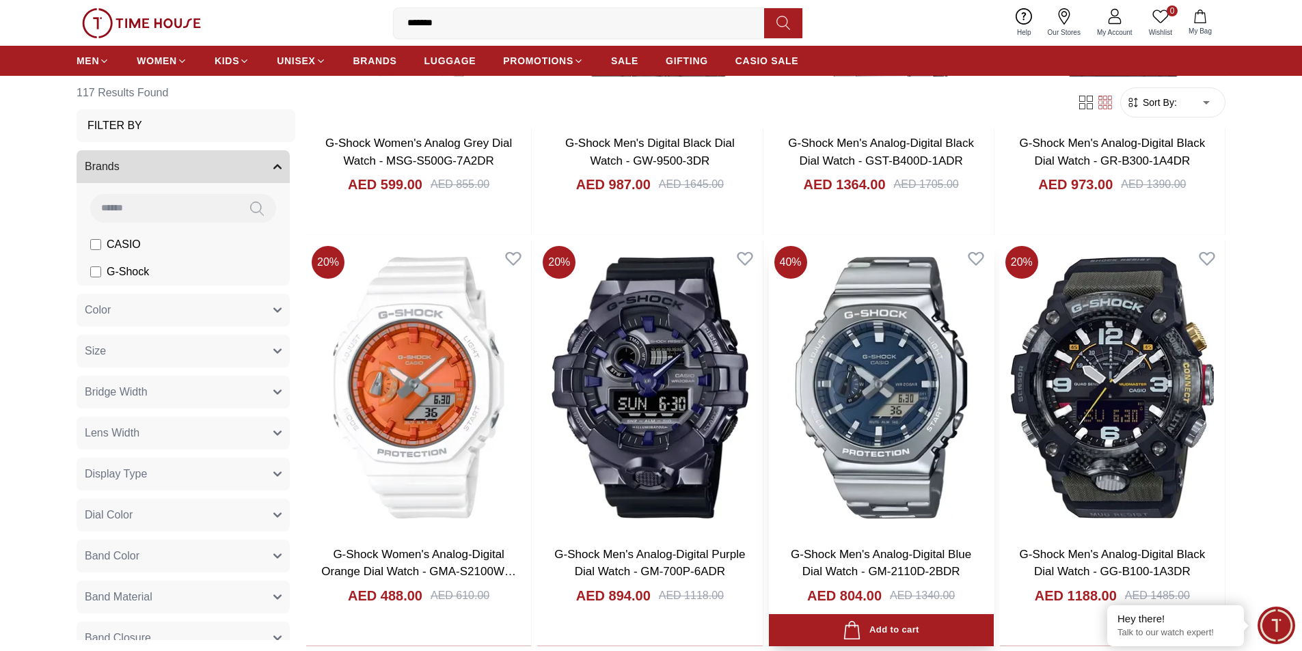
click at [859, 348] on img at bounding box center [881, 388] width 225 height 294
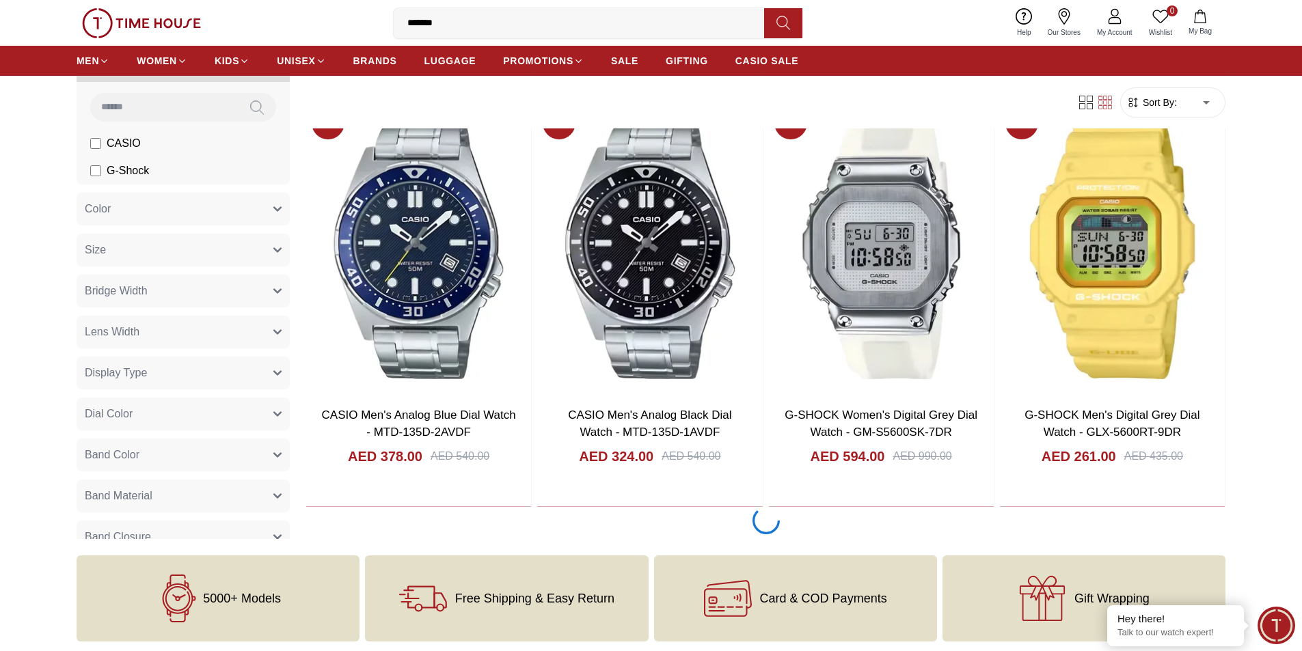
scroll to position [3683, 0]
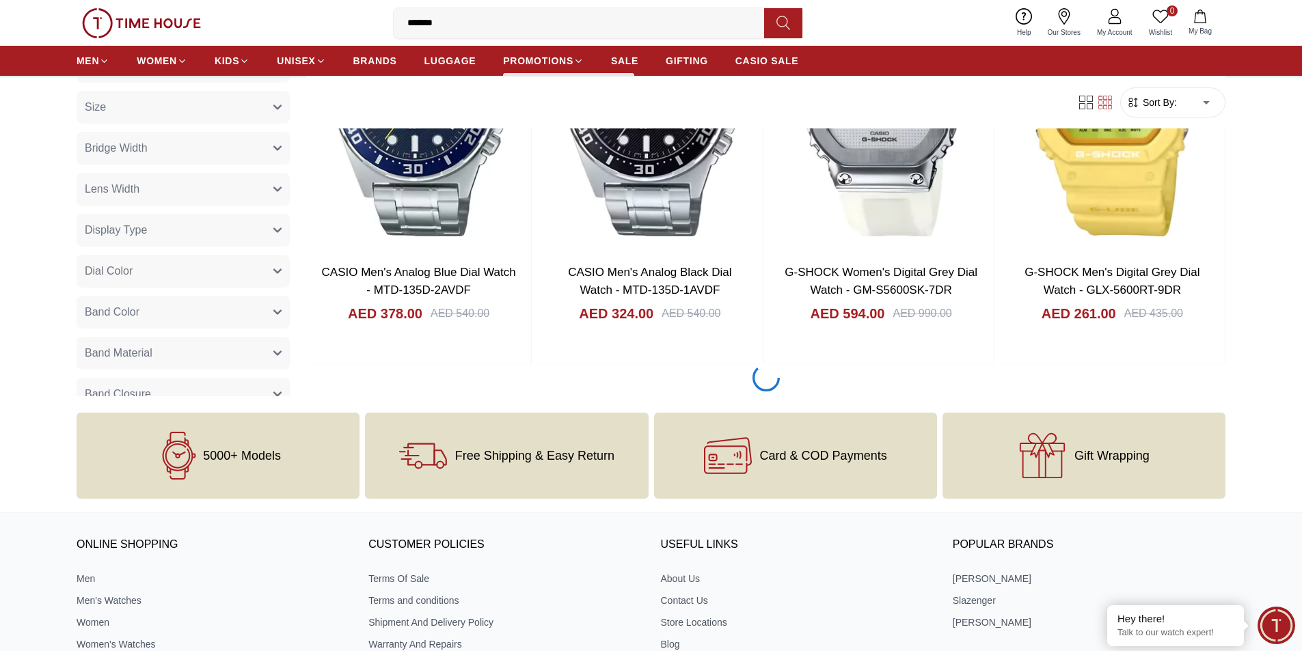
scroll to position [1901, 0]
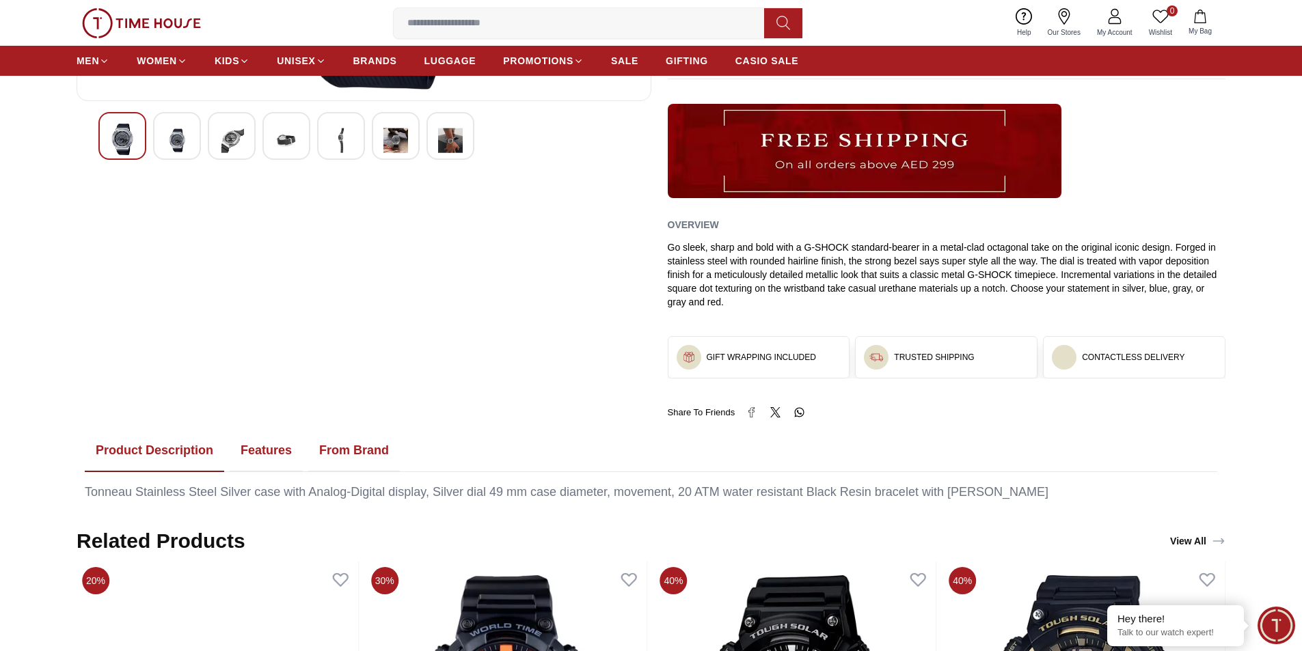
scroll to position [342, 0]
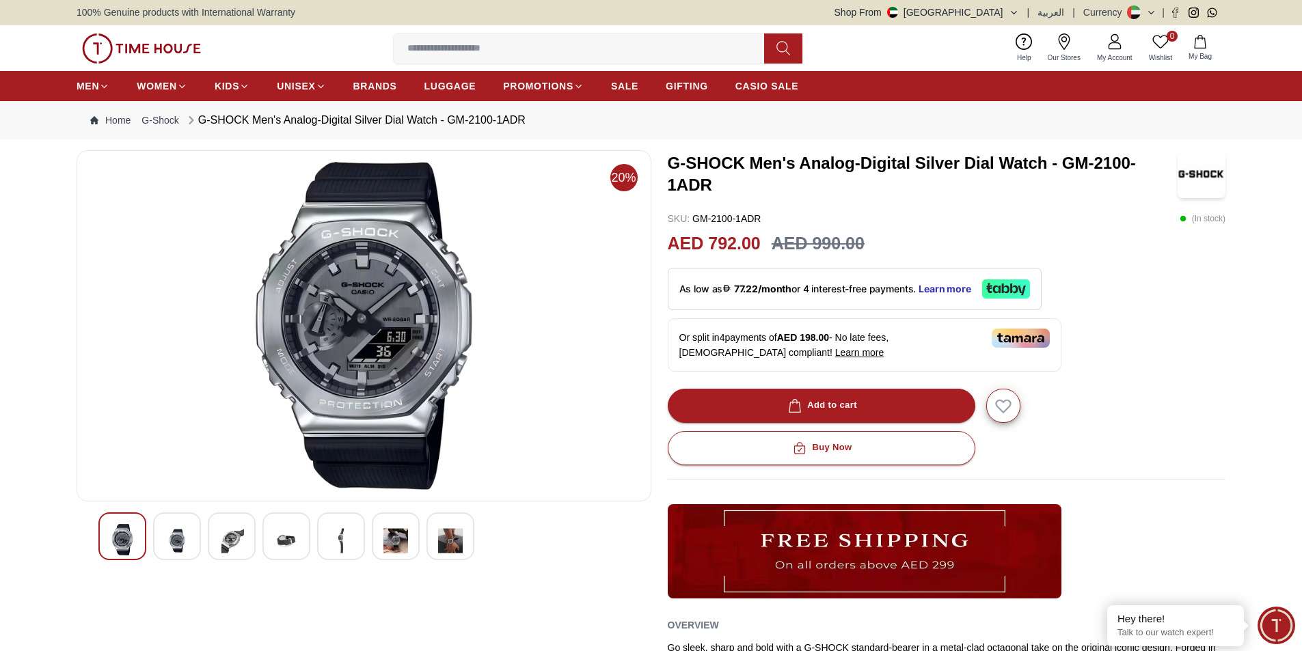
scroll to position [615, 0]
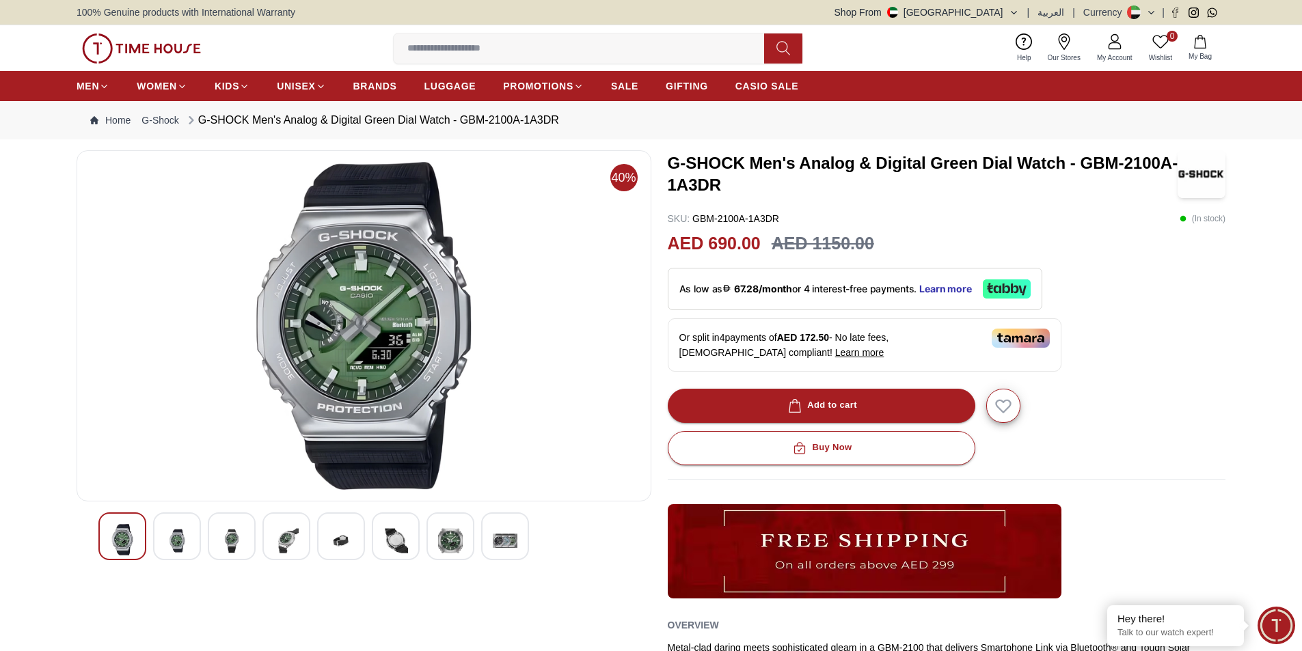
click at [502, 530] on img at bounding box center [505, 540] width 25 height 33
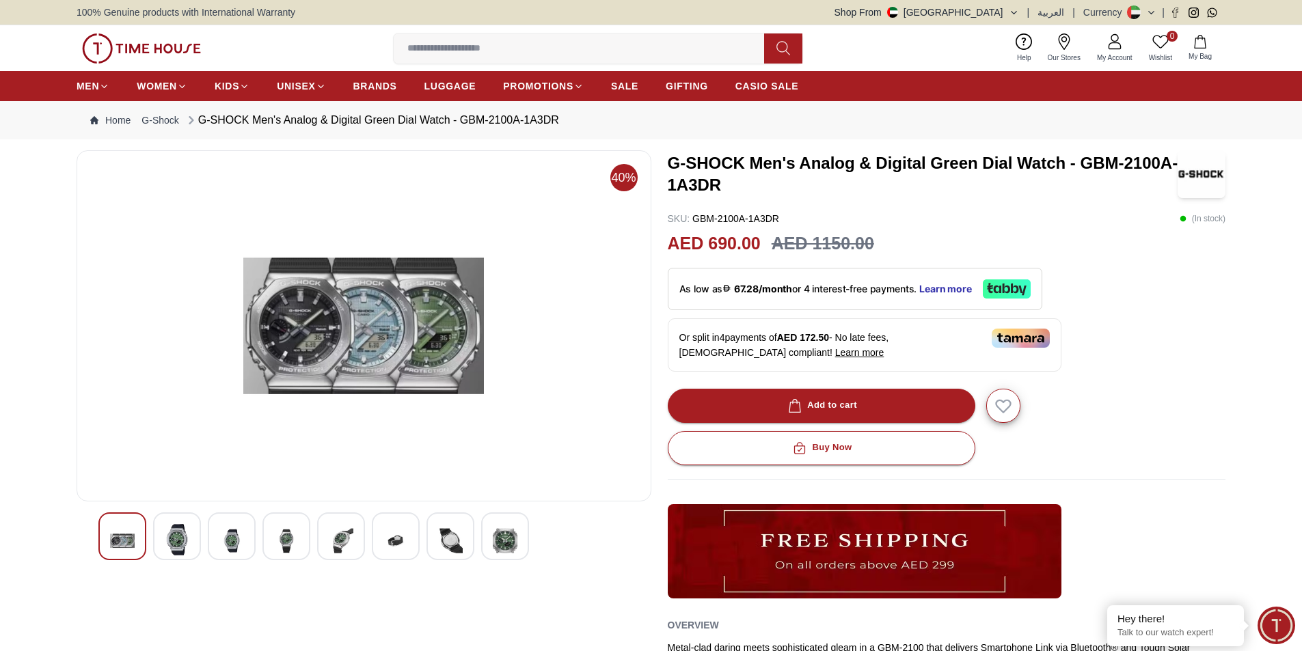
click at [448, 538] on img at bounding box center [450, 540] width 25 height 33
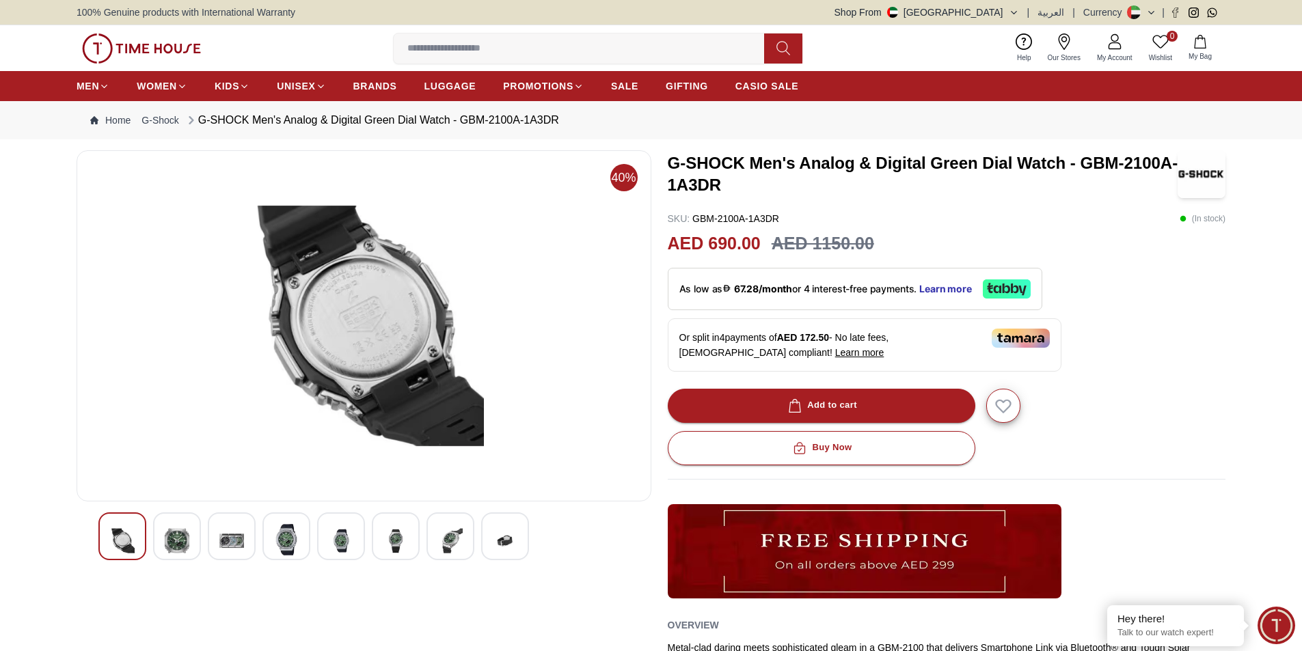
click at [411, 538] on div at bounding box center [396, 536] width 48 height 48
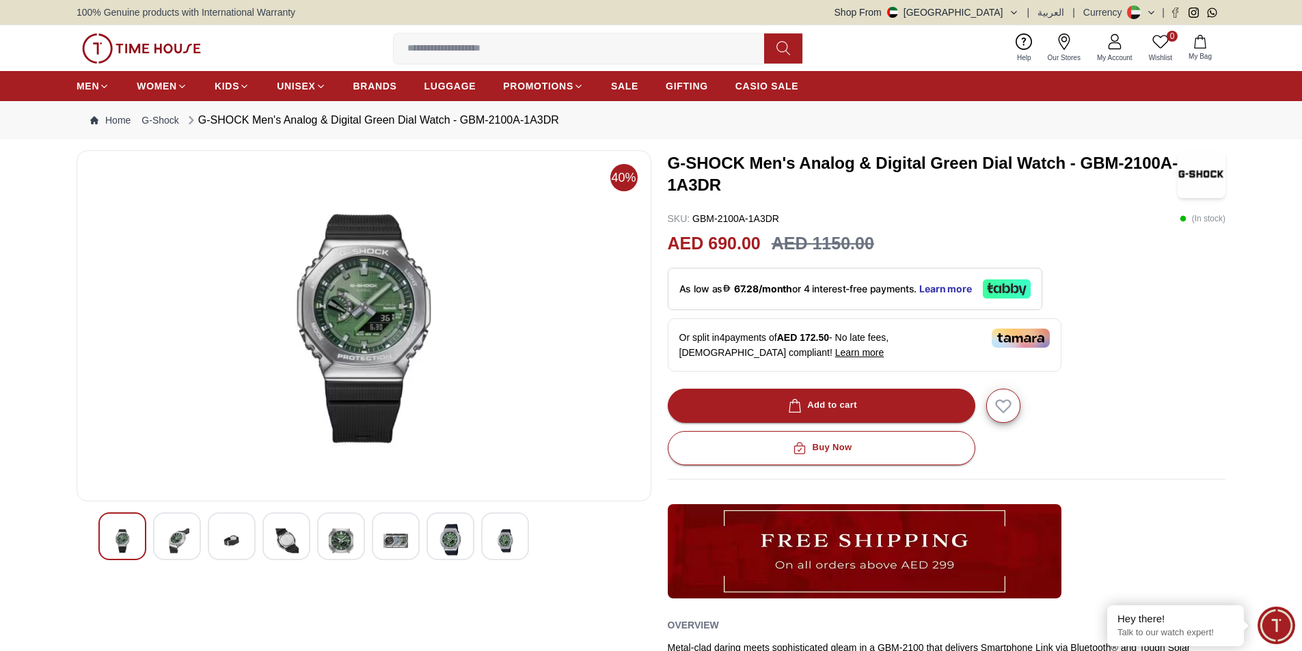
click at [459, 531] on img at bounding box center [450, 539] width 25 height 31
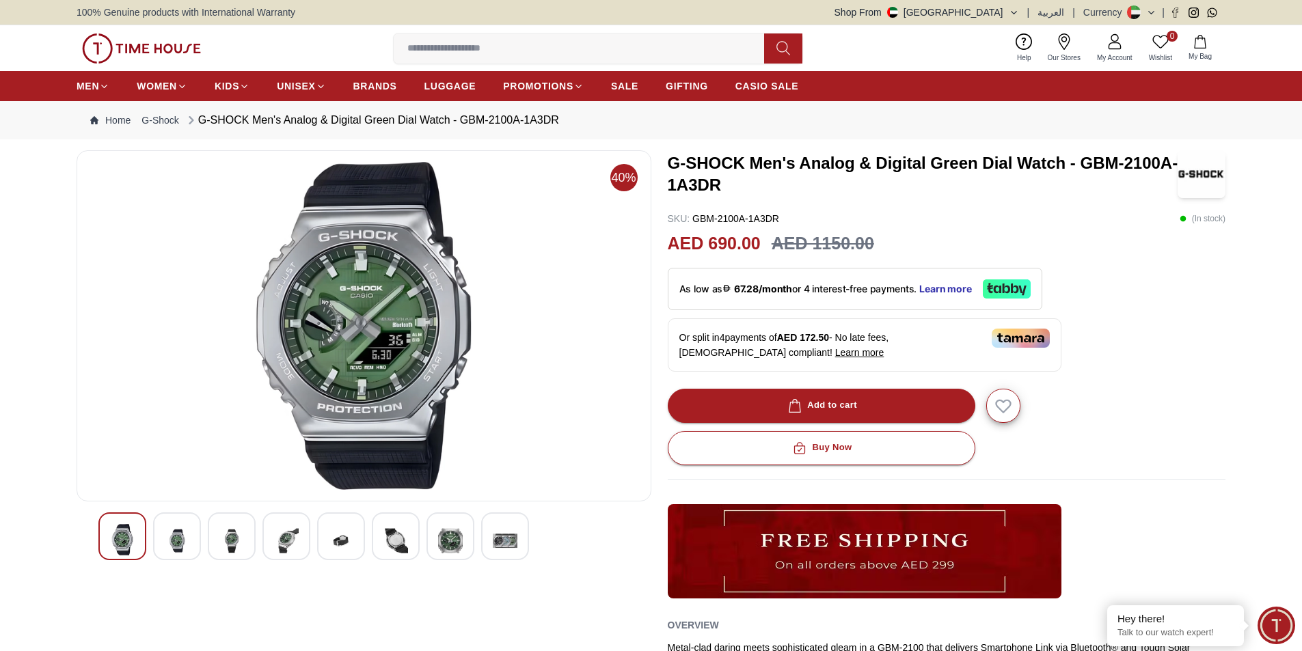
click at [398, 541] on img at bounding box center [395, 540] width 25 height 33
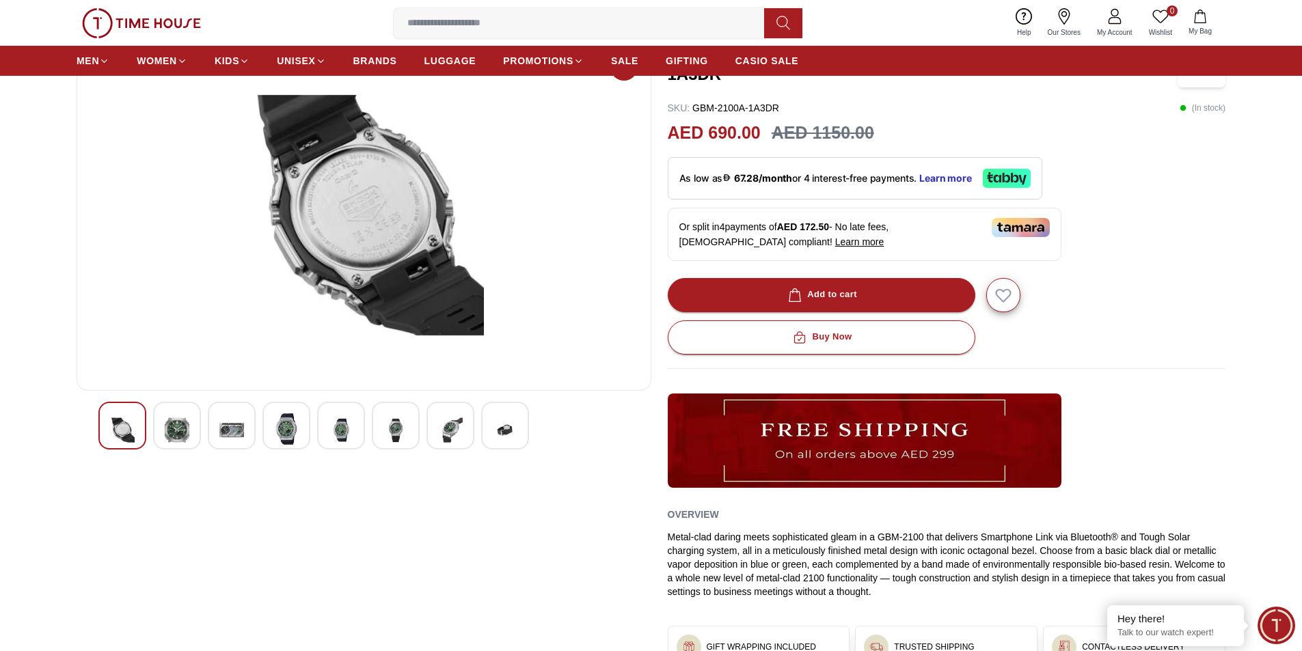
scroll to position [68, 0]
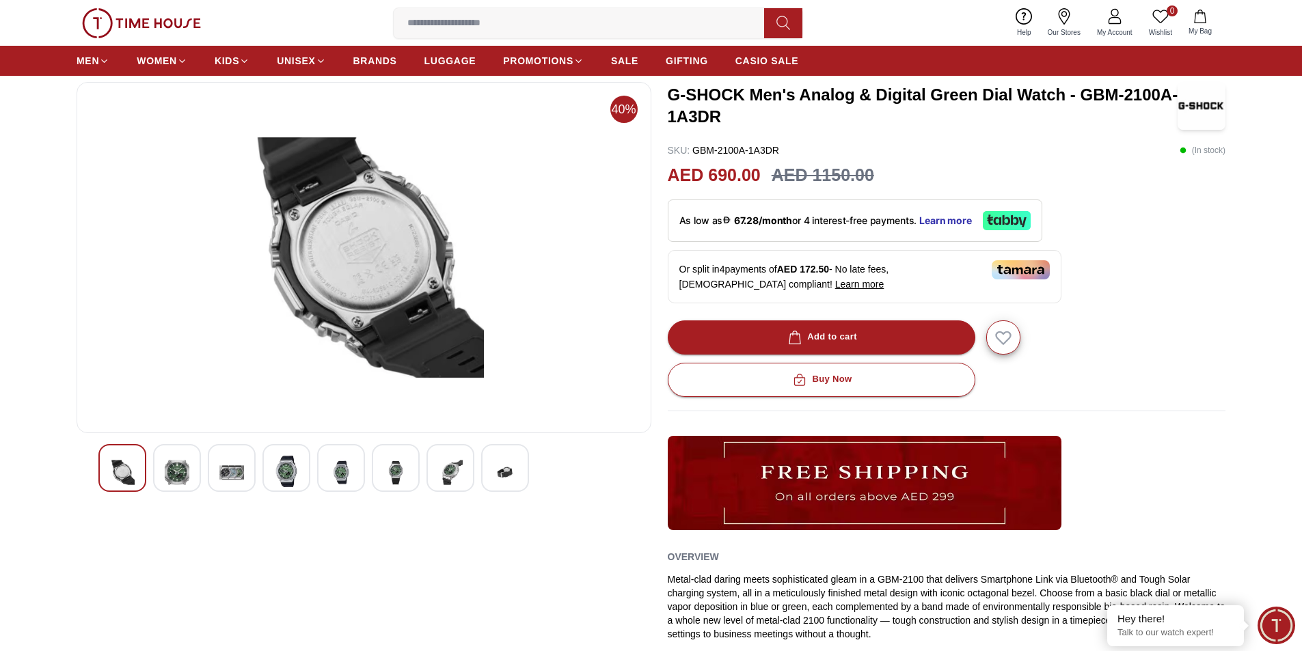
click at [286, 476] on img at bounding box center [286, 471] width 25 height 31
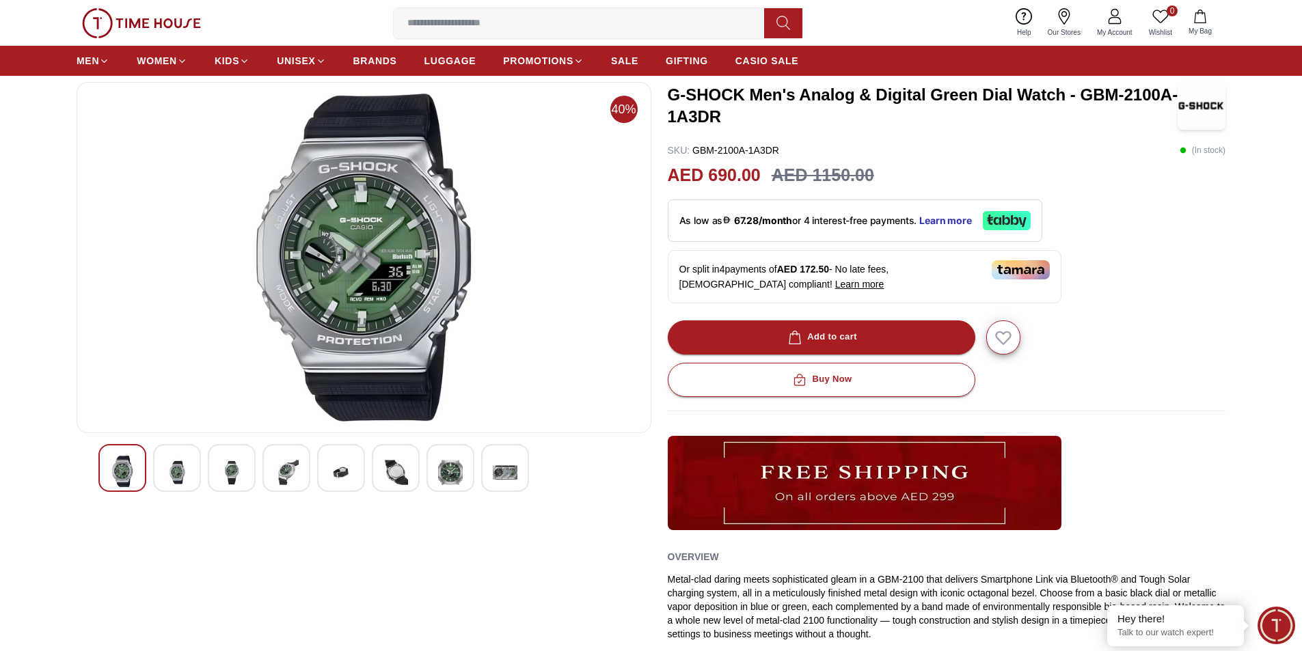
click at [318, 474] on div at bounding box center [341, 468] width 48 height 48
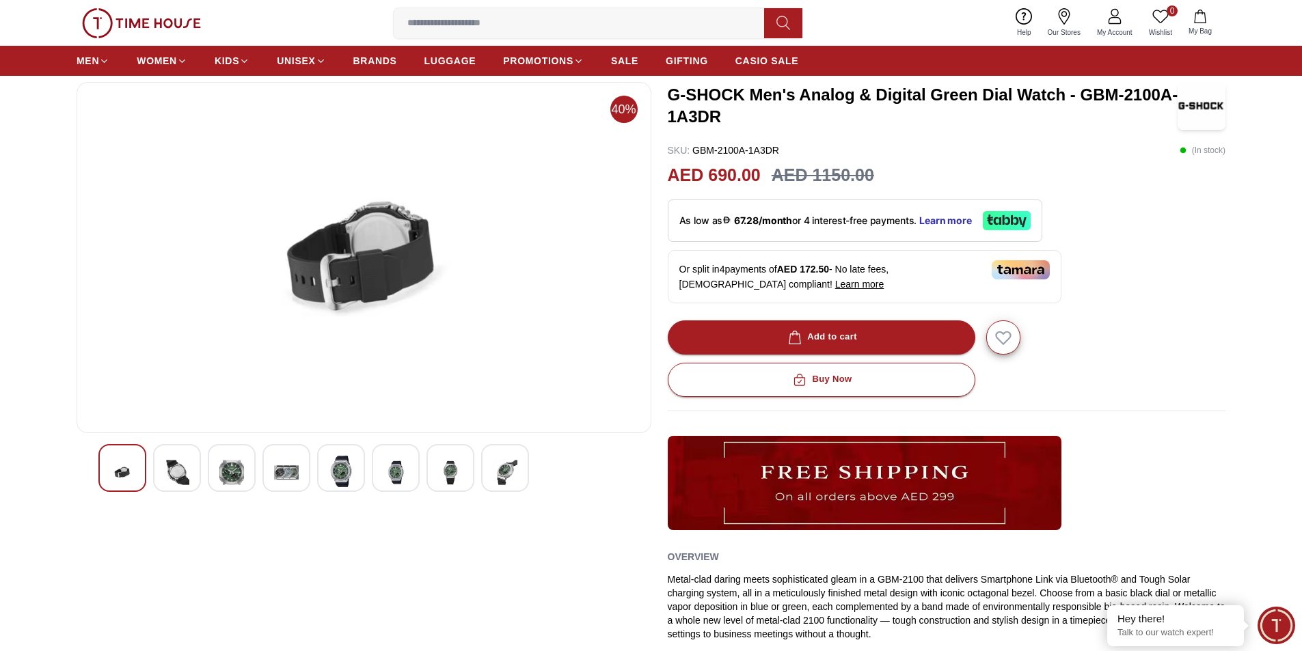
click at [356, 469] on div at bounding box center [341, 468] width 48 height 48
